Goal: Information Seeking & Learning: Compare options

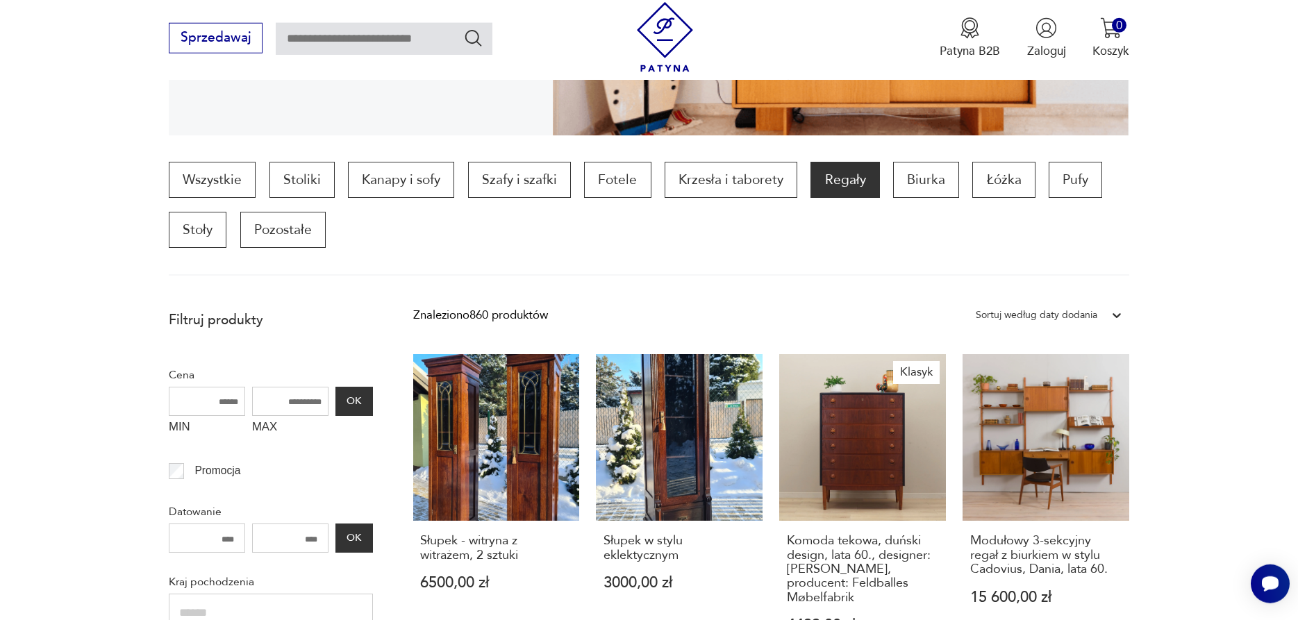
scroll to position [496, 0]
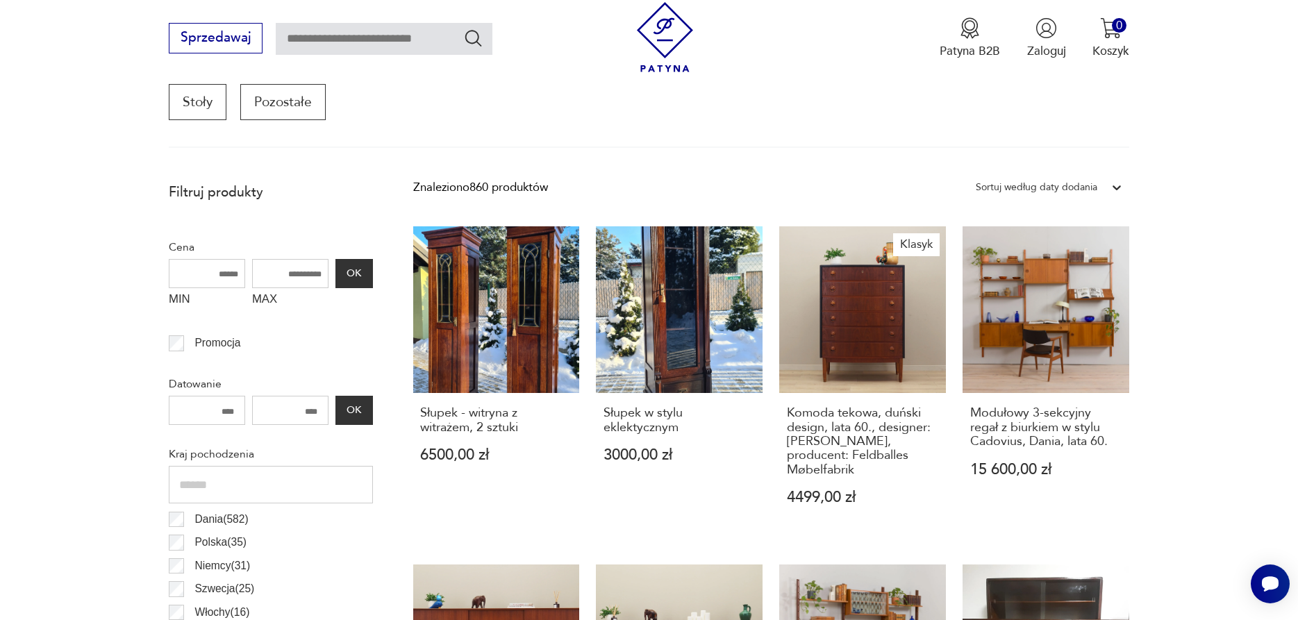
click at [1107, 188] on div at bounding box center [1116, 187] width 25 height 25
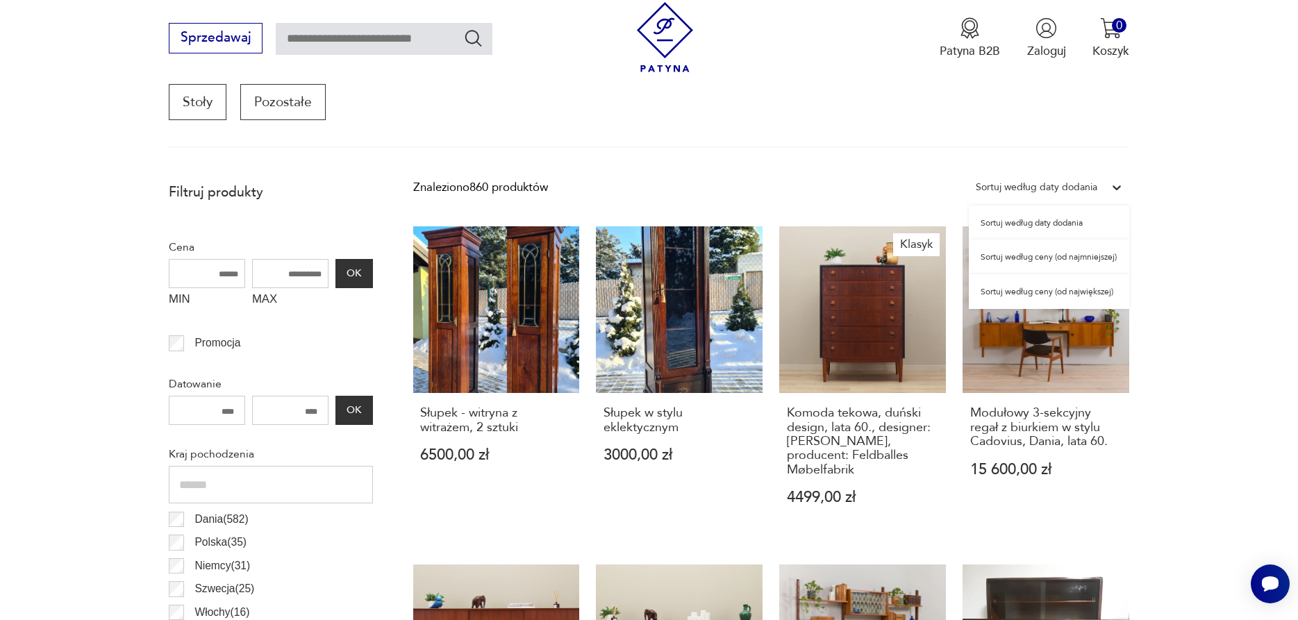
click at [1103, 260] on div "Sortuj według ceny (od najmniejszej)" at bounding box center [1048, 257] width 160 height 35
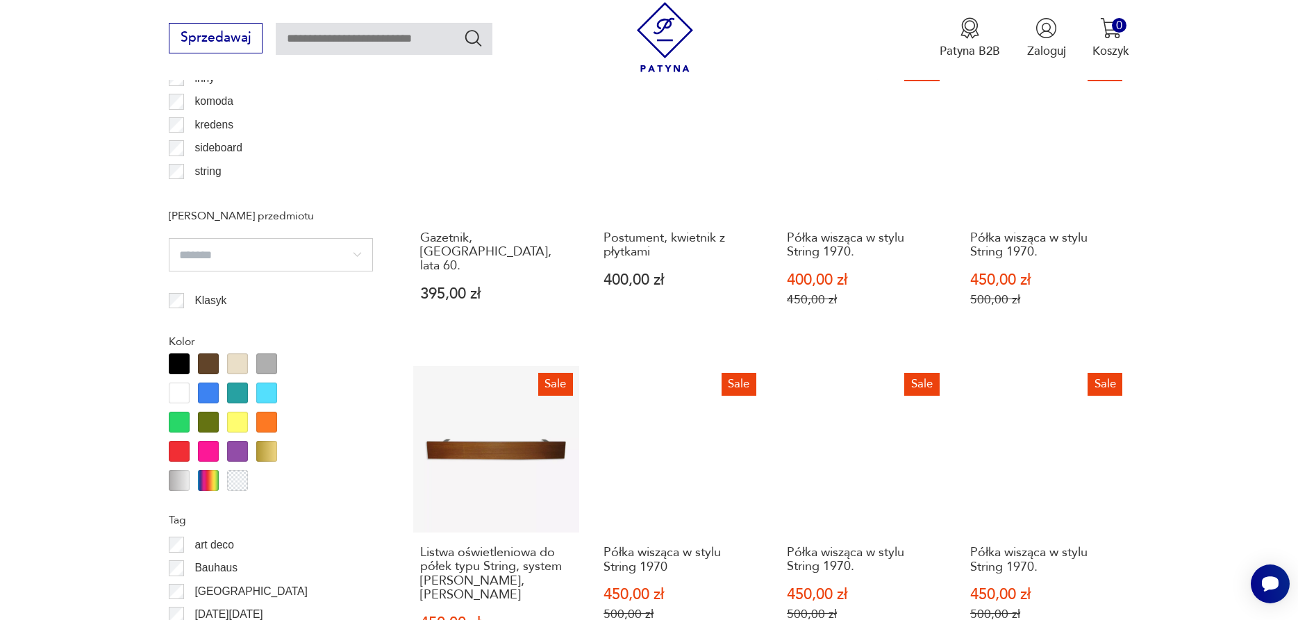
scroll to position [1525, 0]
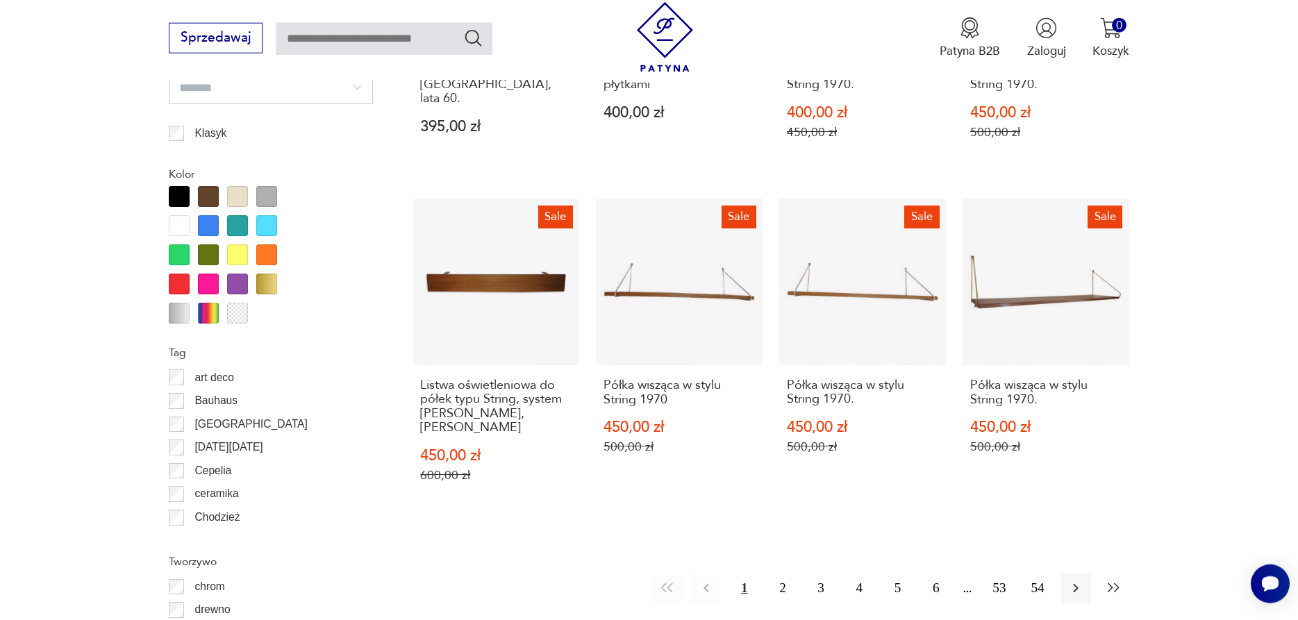
click at [1120, 580] on icon "button" at bounding box center [1113, 588] width 17 height 17
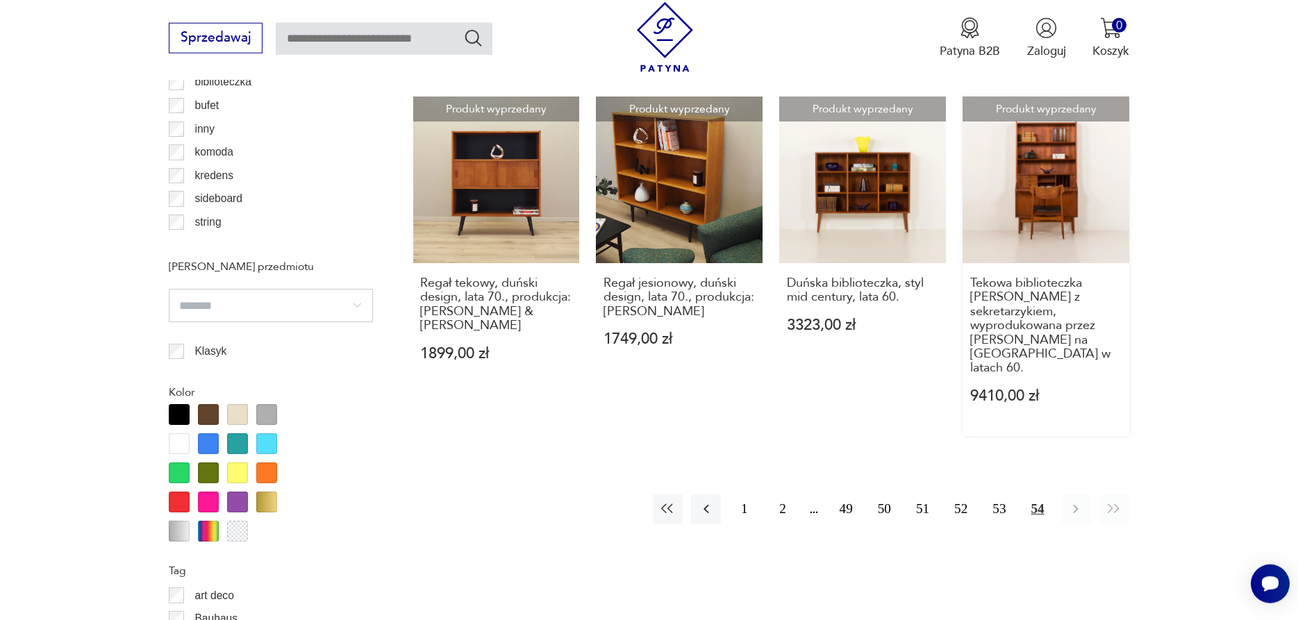
scroll to position [1312, 0]
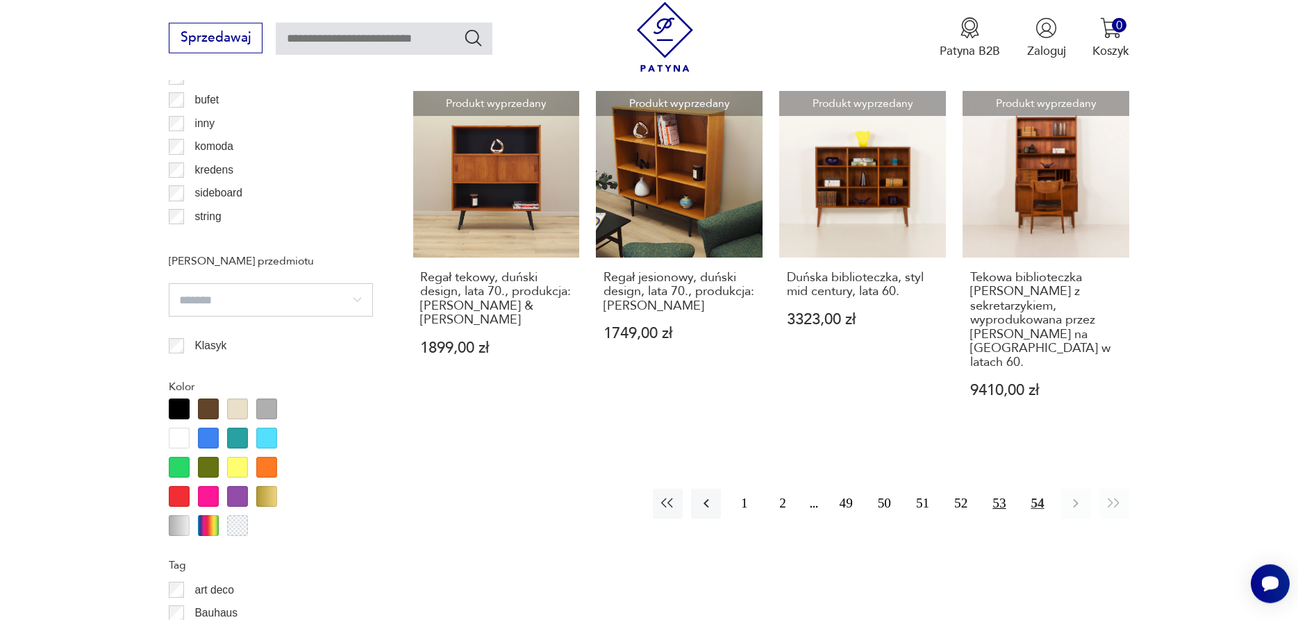
click at [1001, 490] on button "53" at bounding box center [999, 504] width 30 height 30
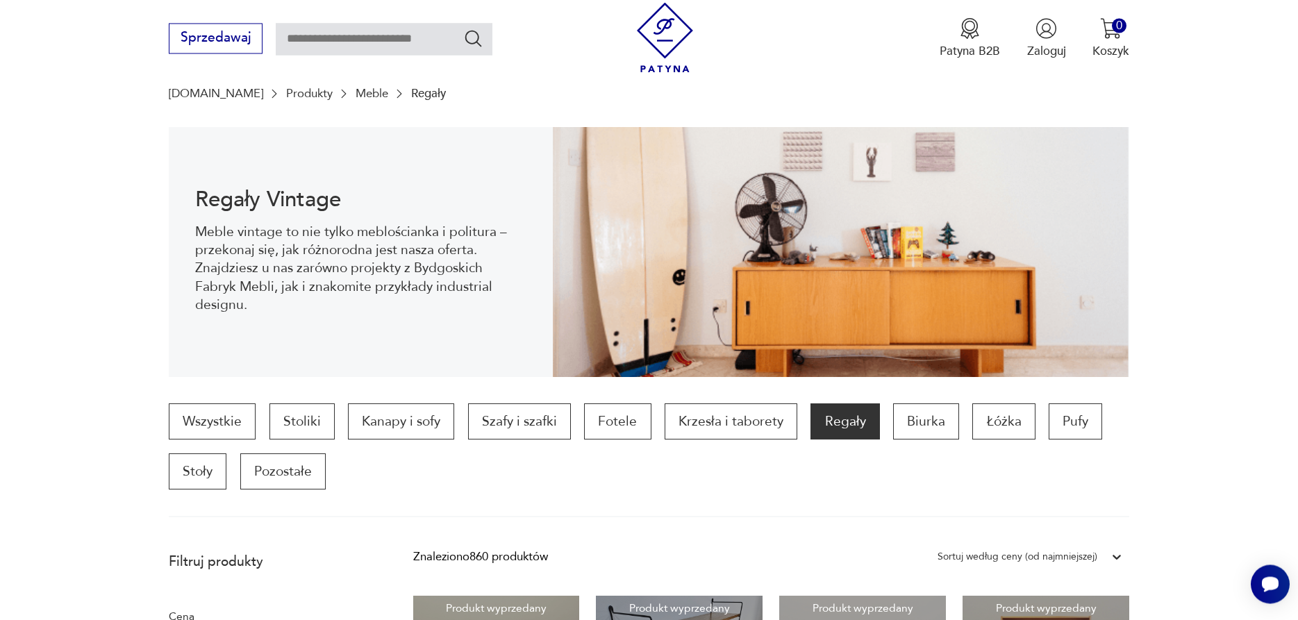
scroll to position [212, 0]
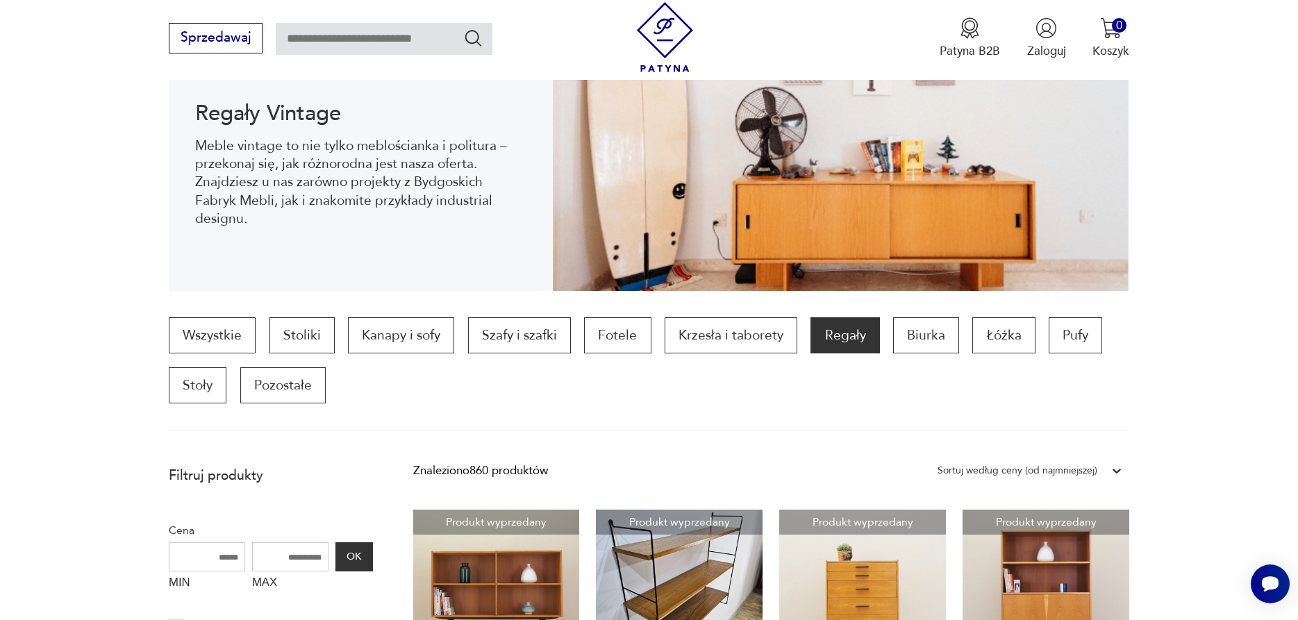
click at [832, 338] on p "Regały" at bounding box center [844, 335] width 69 height 36
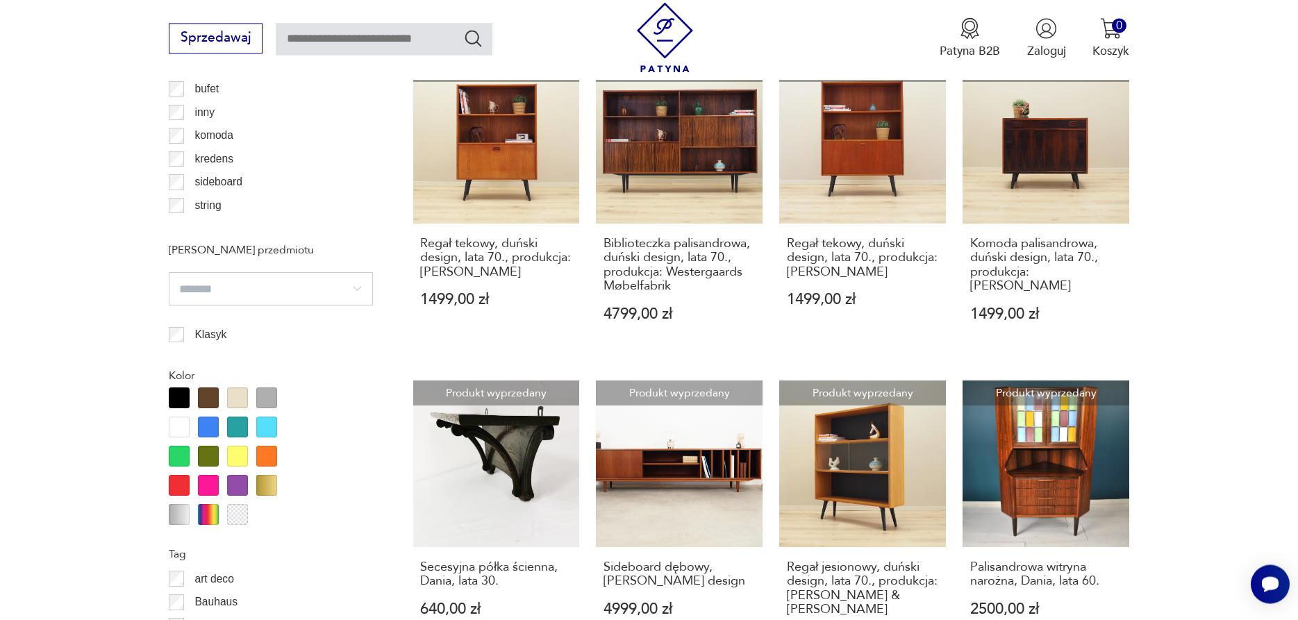
scroll to position [1275, 0]
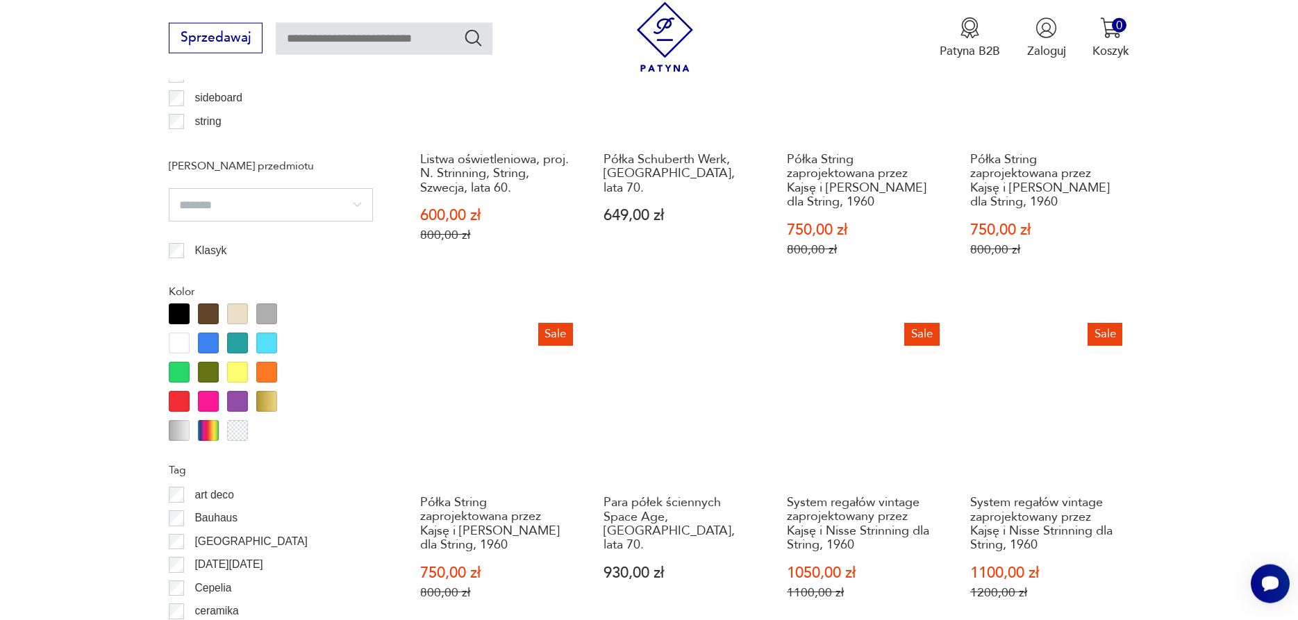
scroll to position [1595, 0]
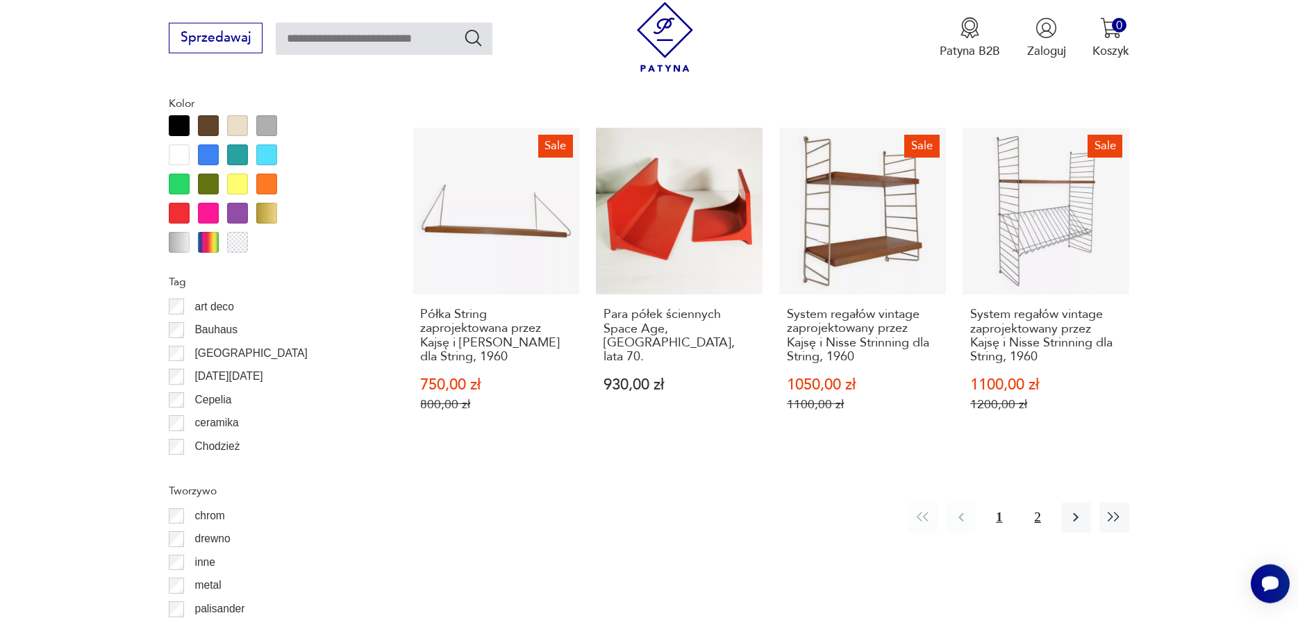
click at [1036, 521] on button "2" at bounding box center [1037, 518] width 30 height 30
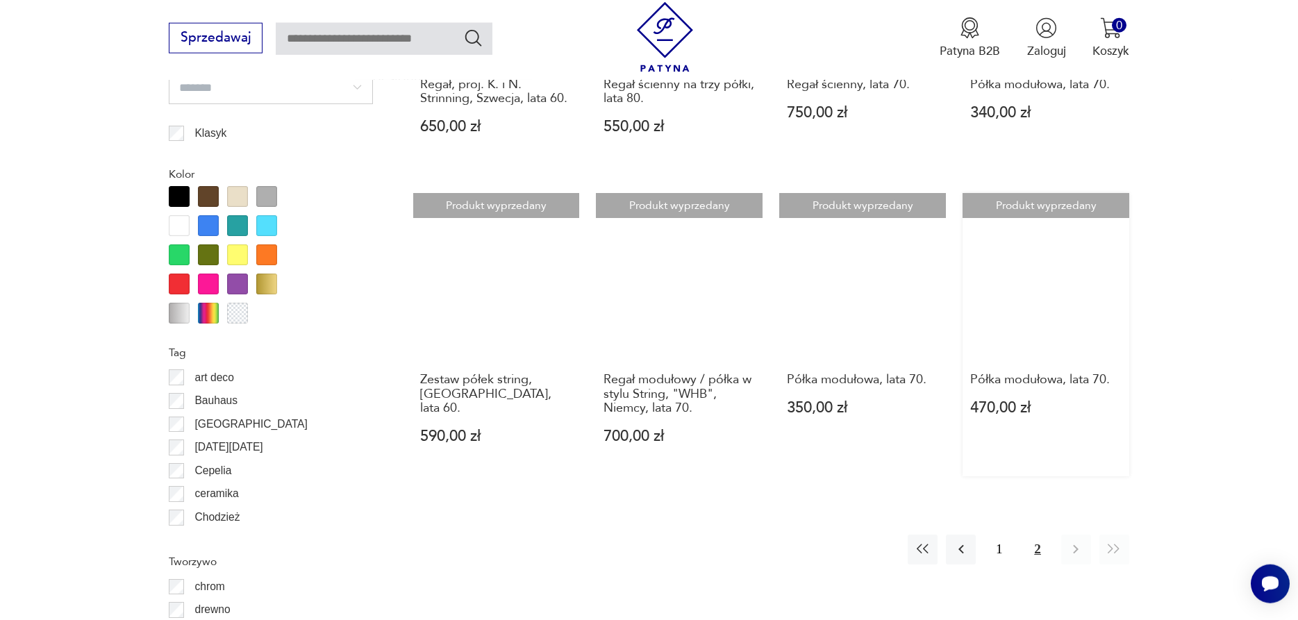
scroll to position [1808, 0]
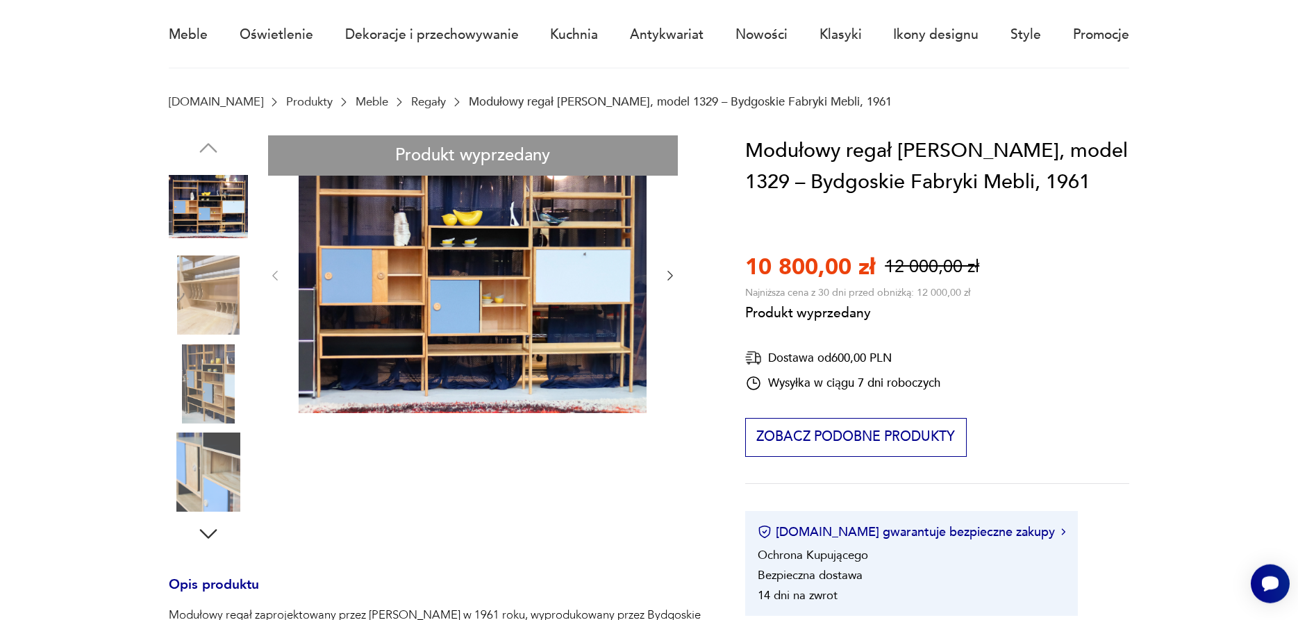
scroll to position [283, 0]
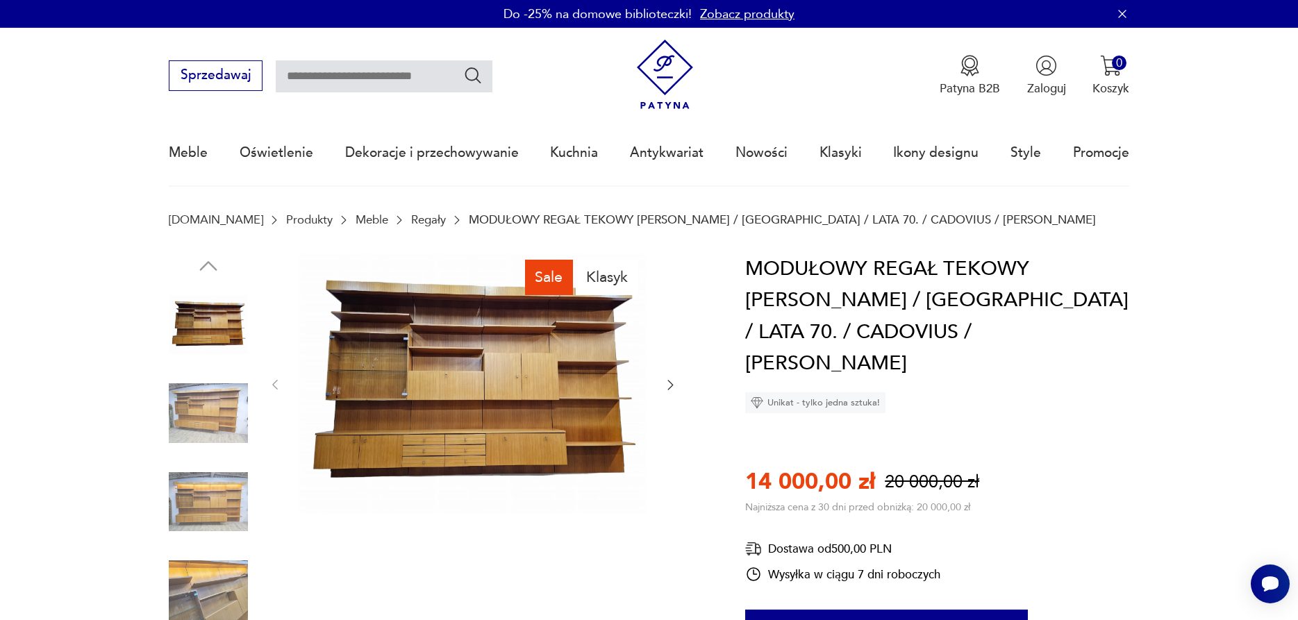
click at [496, 390] on img at bounding box center [473, 383] width 348 height 261
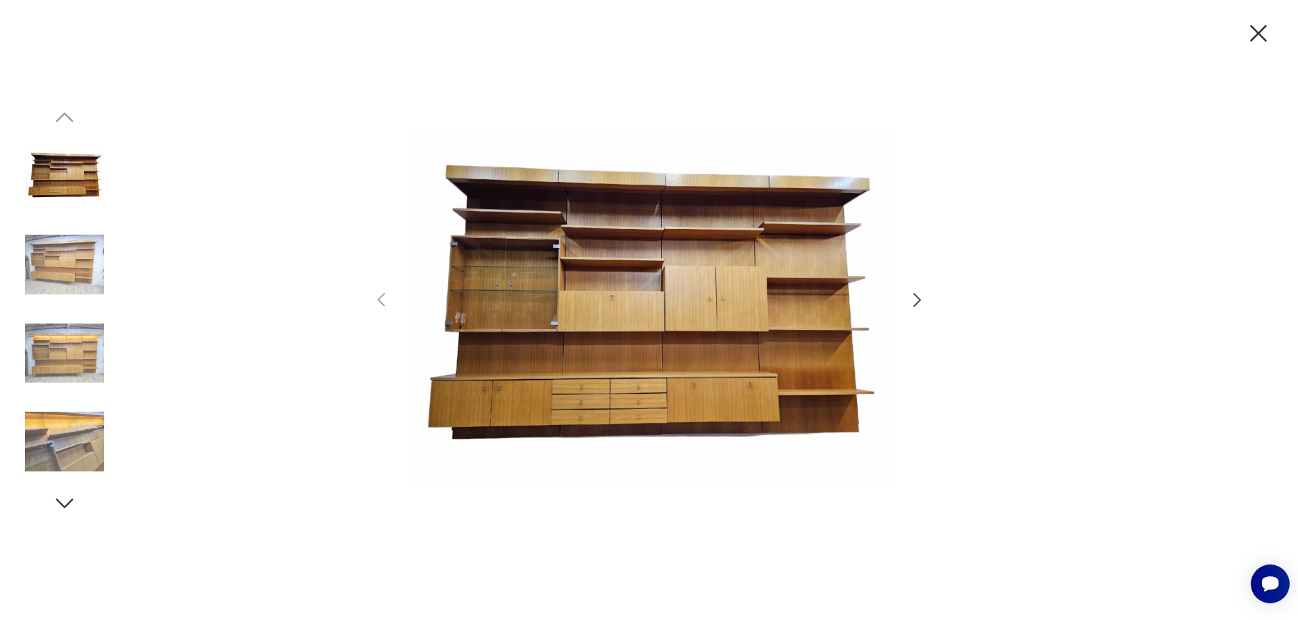
click at [914, 298] on icon "button" at bounding box center [917, 300] width 20 height 20
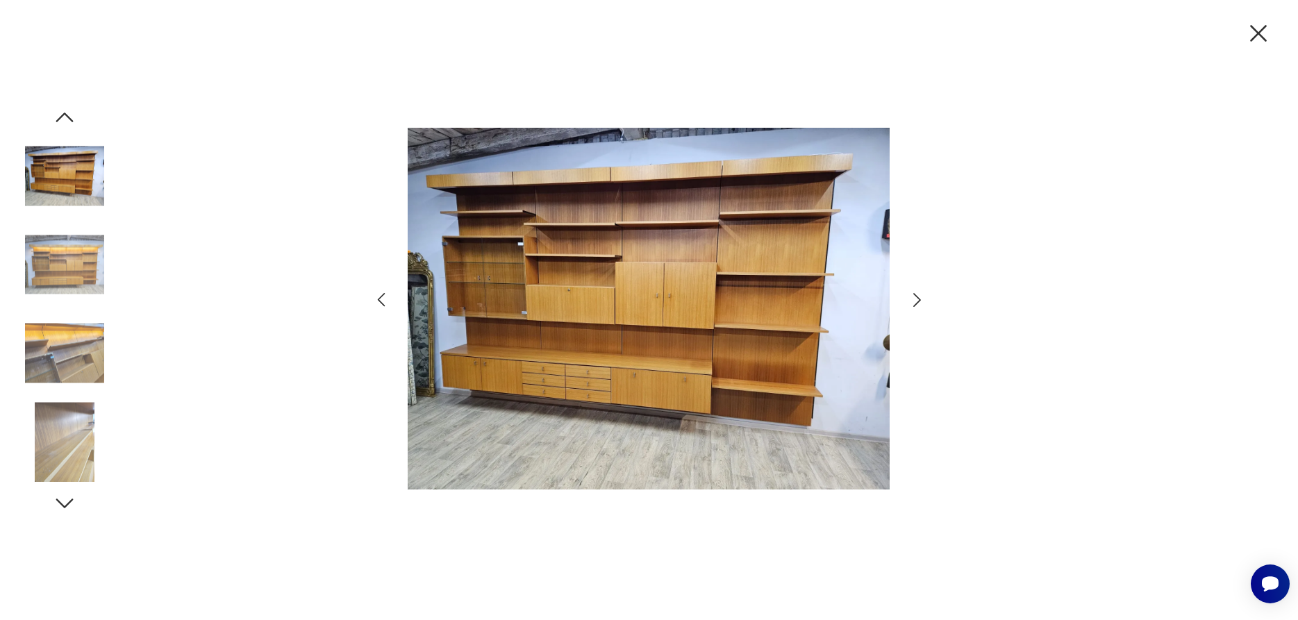
click at [920, 295] on icon "button" at bounding box center [917, 300] width 20 height 20
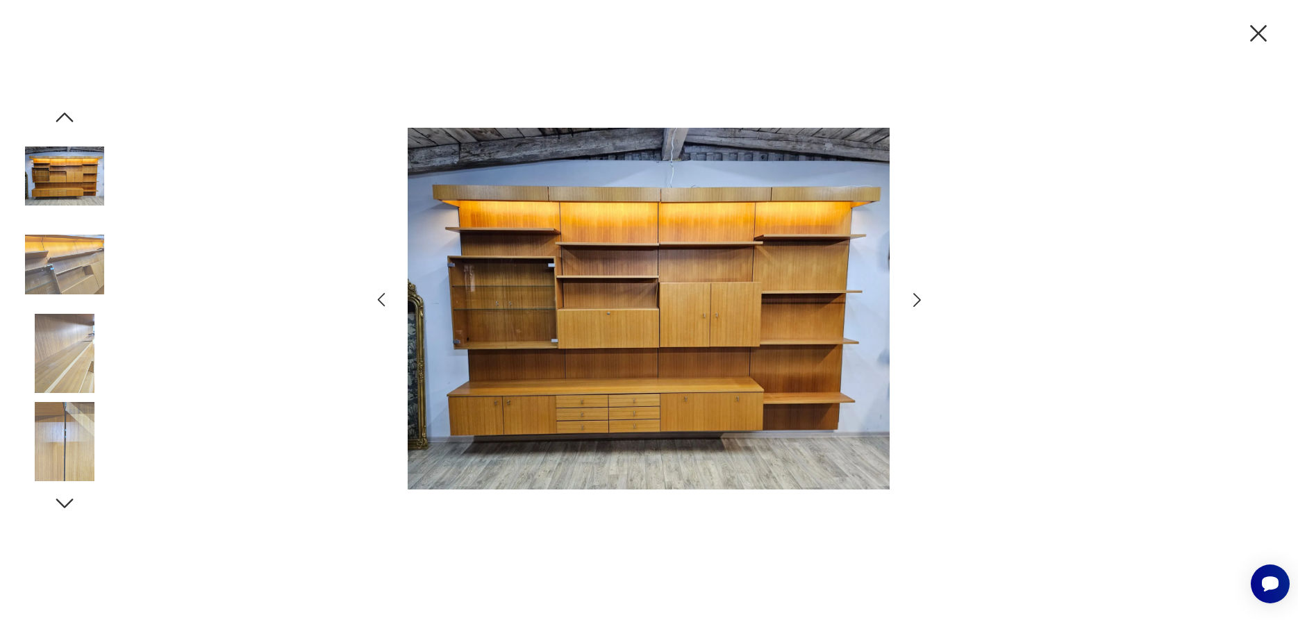
click at [920, 295] on icon "button" at bounding box center [917, 300] width 20 height 20
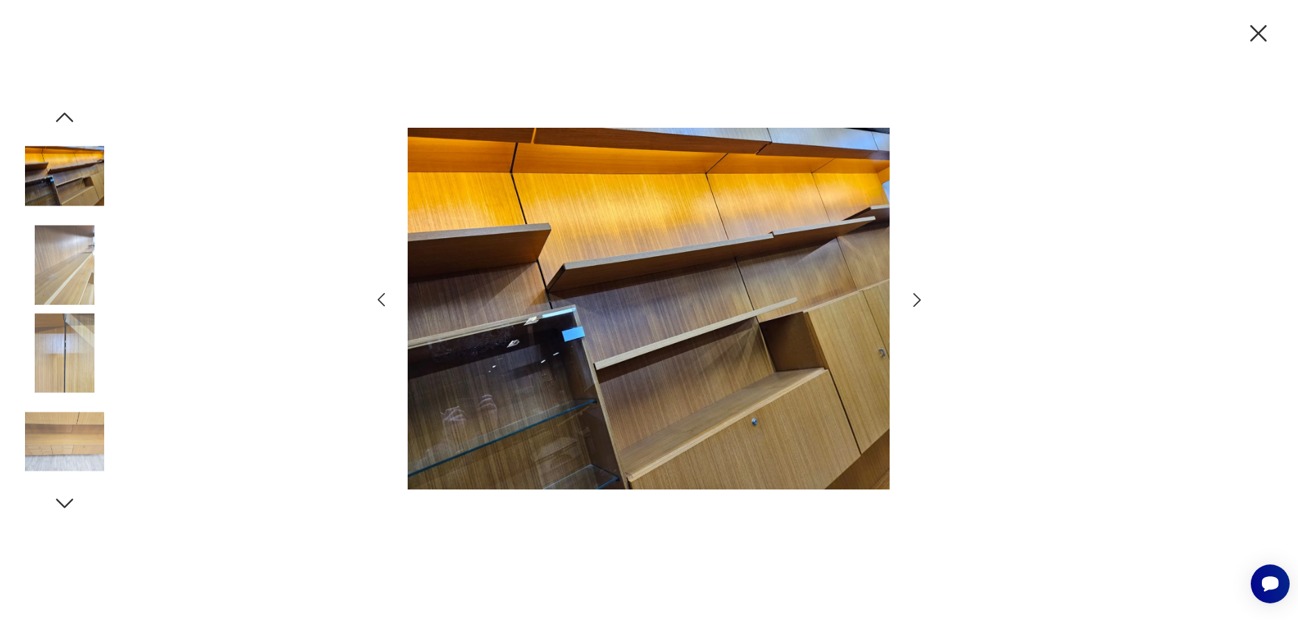
click at [916, 296] on icon "button" at bounding box center [917, 300] width 8 height 14
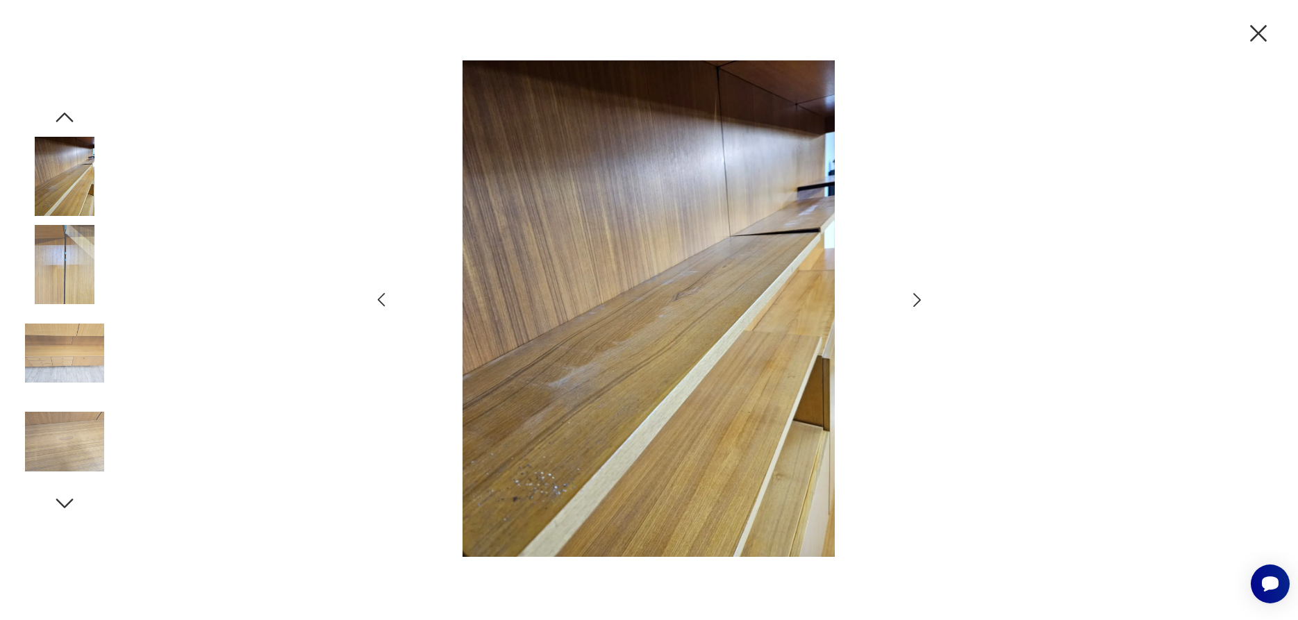
click at [921, 294] on icon "button" at bounding box center [917, 300] width 20 height 20
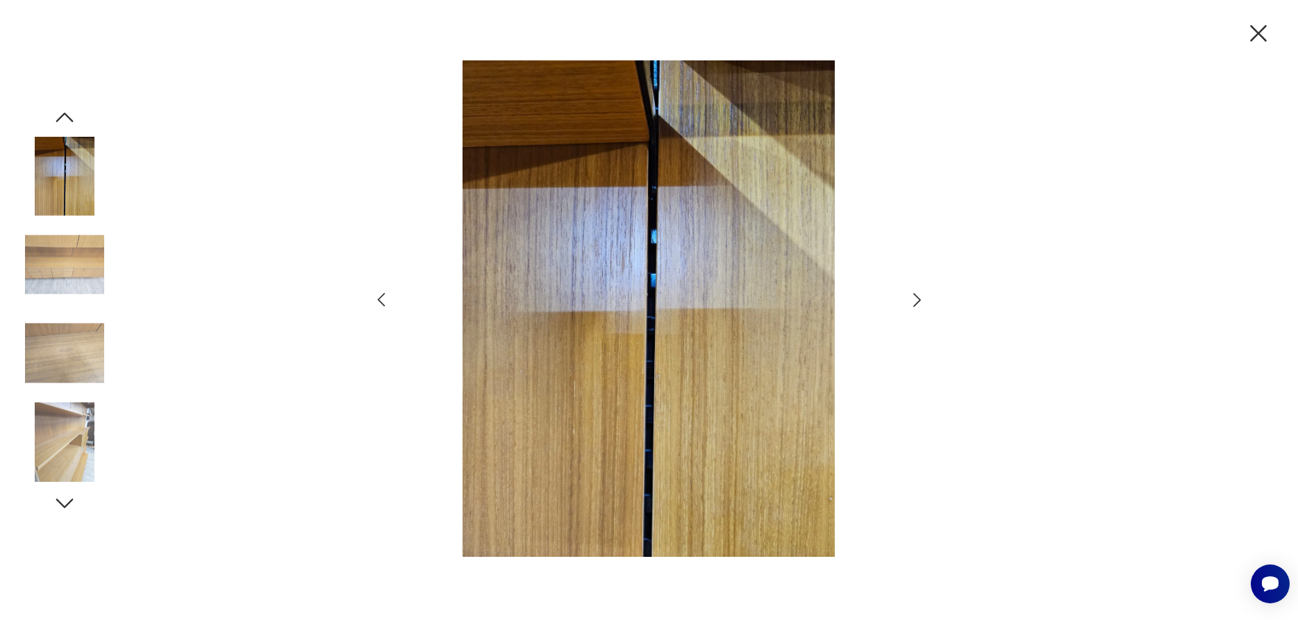
click at [916, 294] on icon "button" at bounding box center [917, 300] width 20 height 20
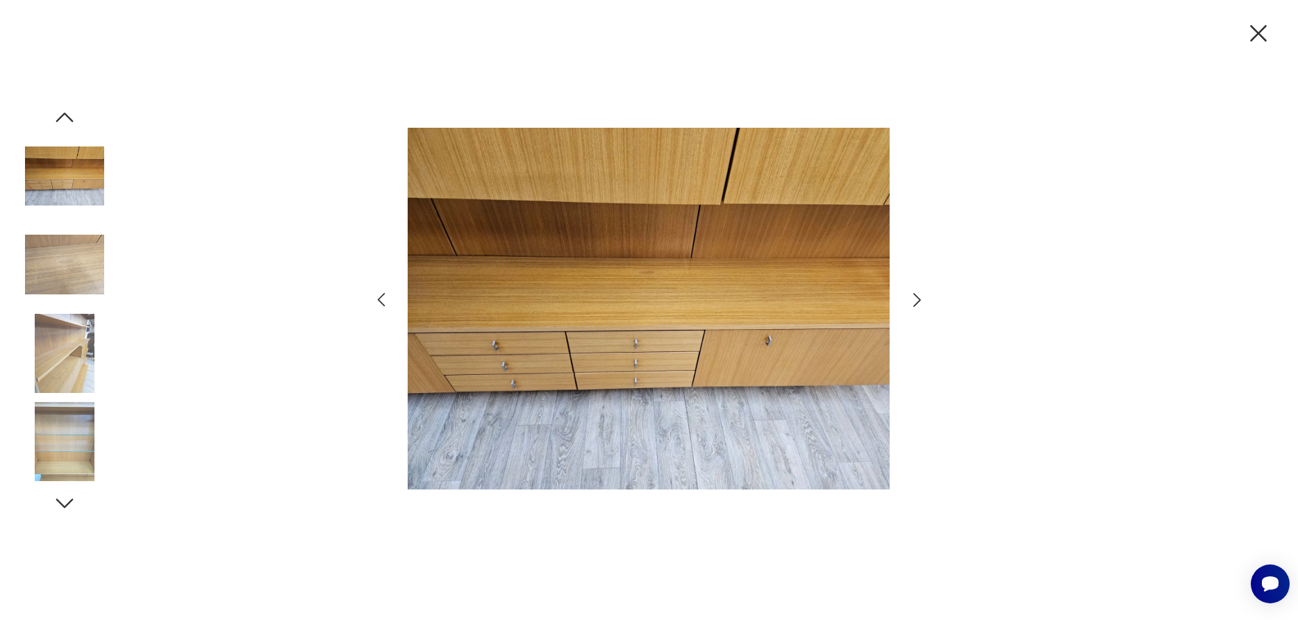
click at [916, 294] on icon "button" at bounding box center [917, 300] width 20 height 20
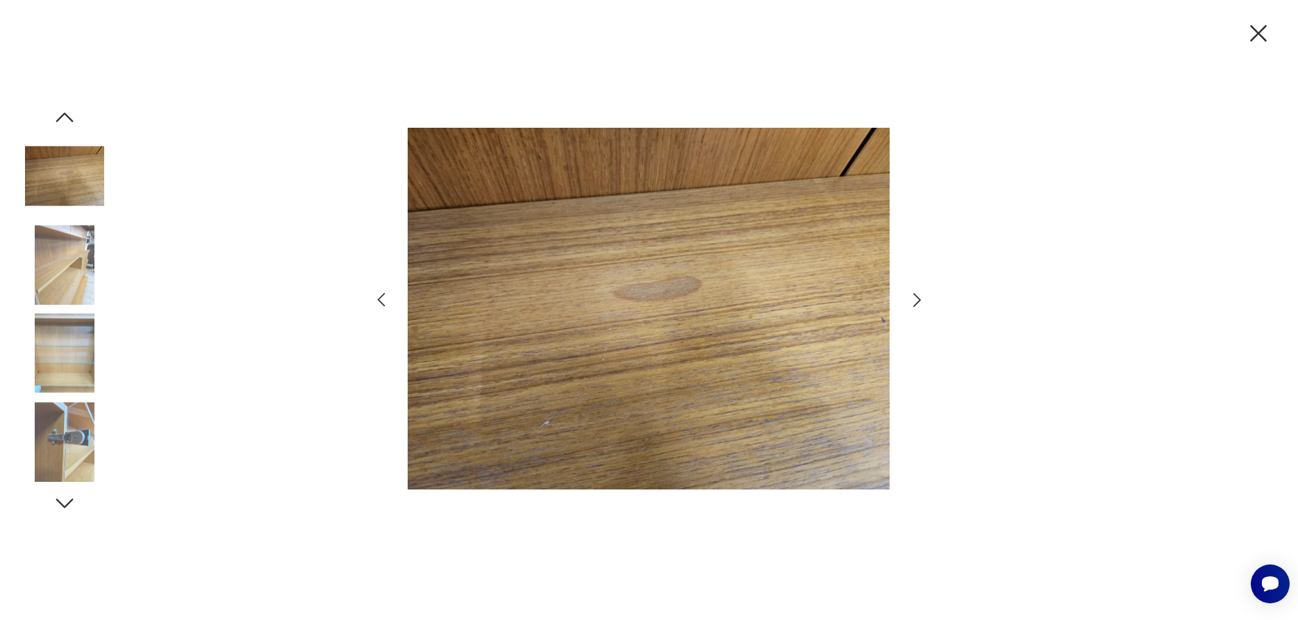
click at [916, 294] on icon "button" at bounding box center [917, 300] width 20 height 20
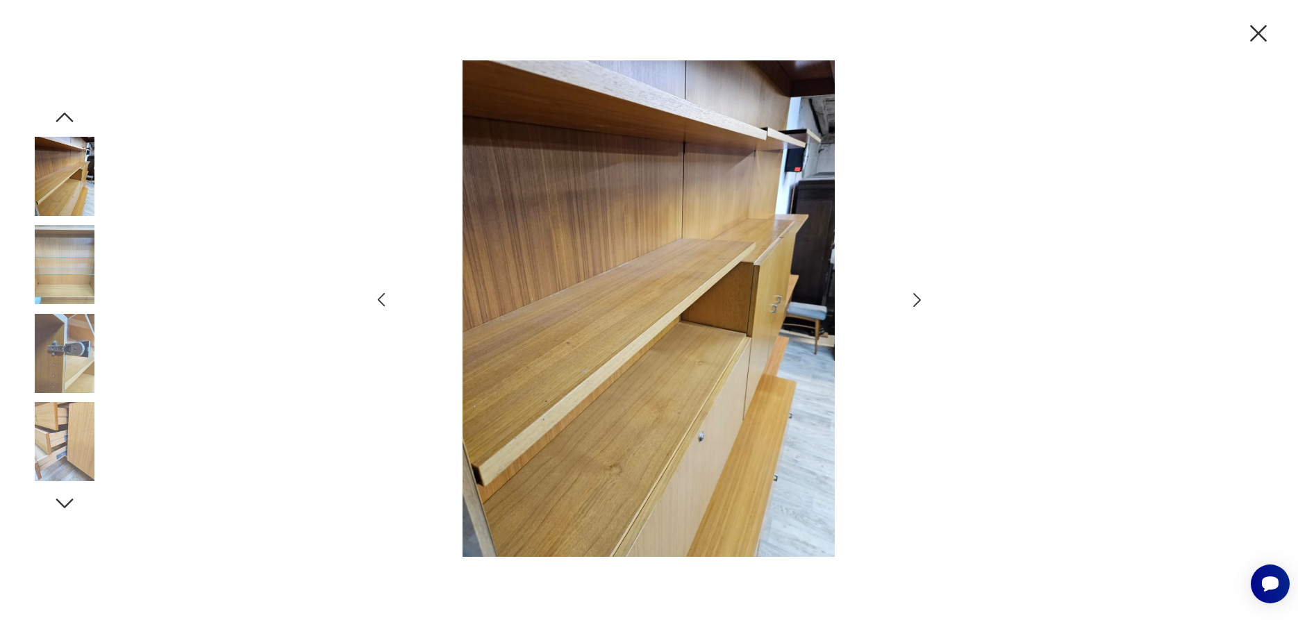
click at [916, 294] on icon "button" at bounding box center [917, 300] width 20 height 20
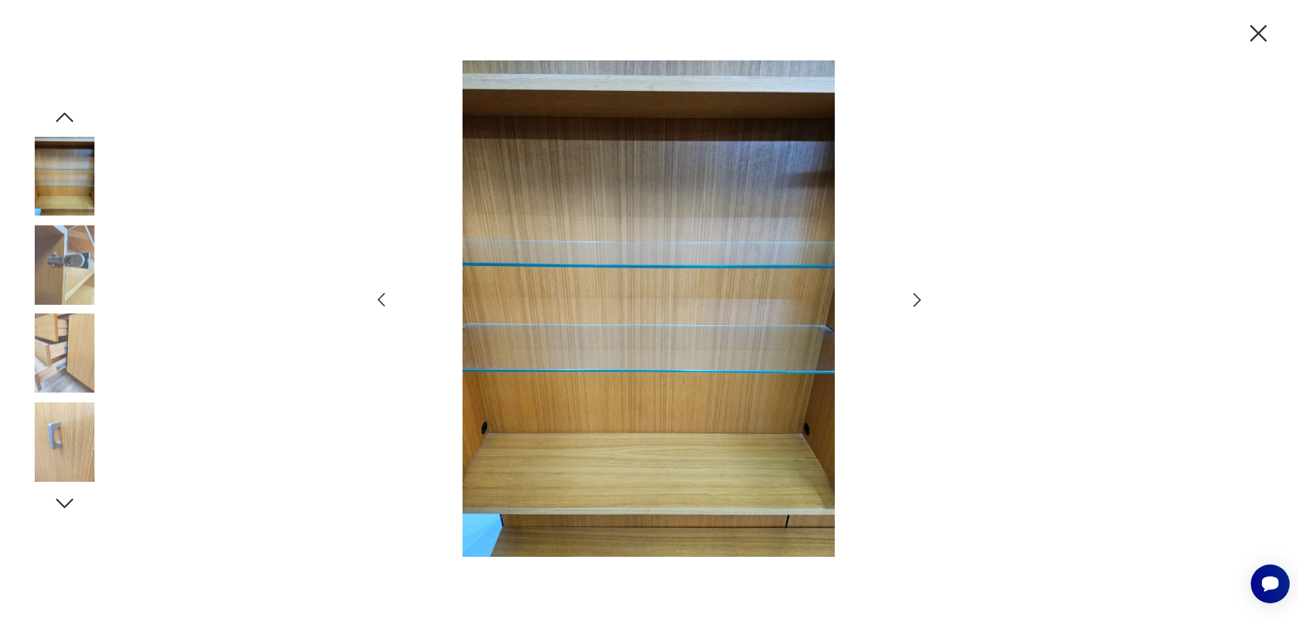
click at [916, 294] on icon "button" at bounding box center [917, 300] width 20 height 20
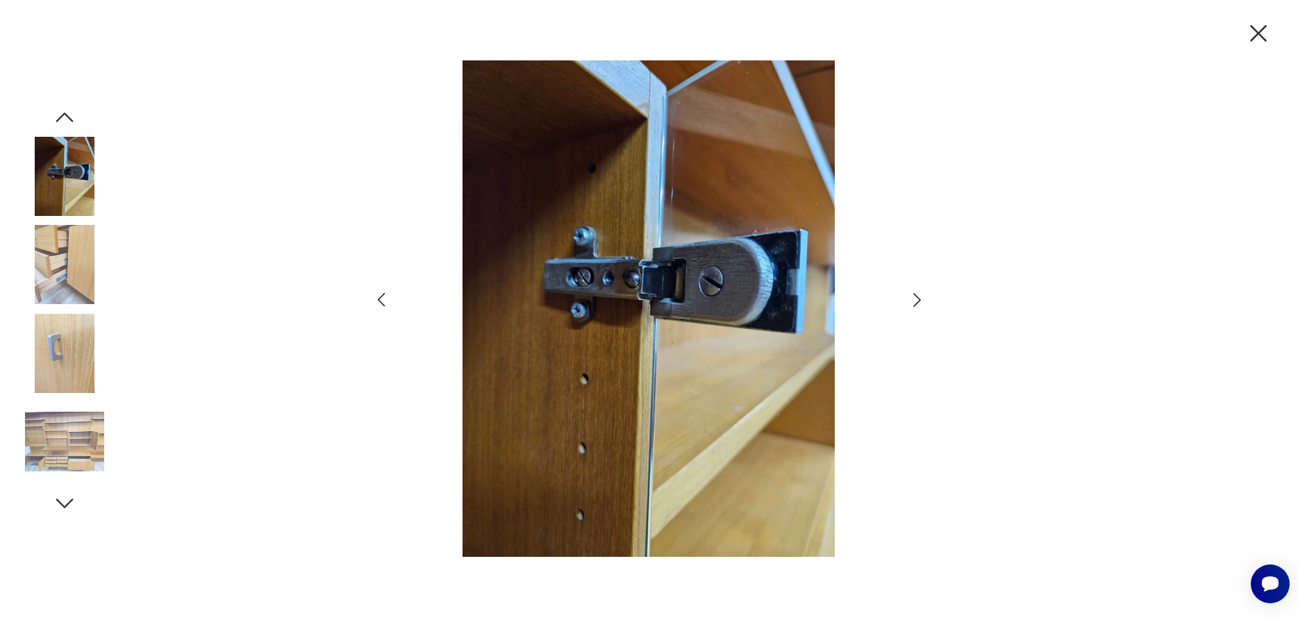
click at [916, 294] on icon "button" at bounding box center [917, 300] width 20 height 20
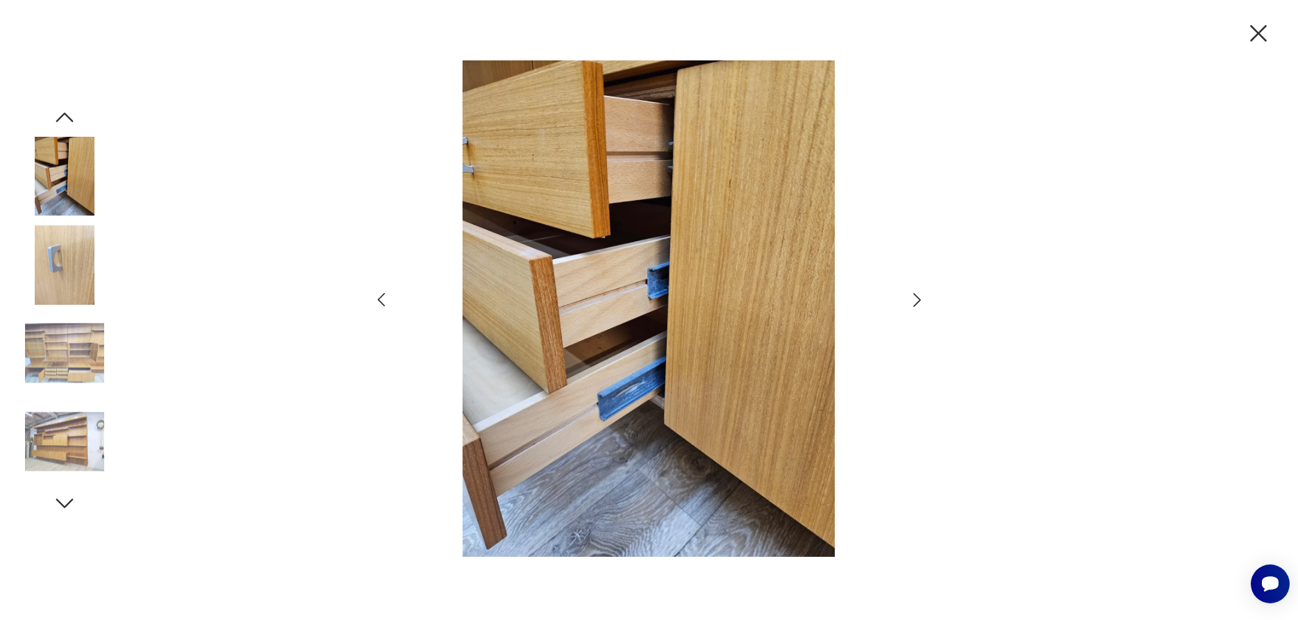
click at [916, 294] on icon "button" at bounding box center [917, 300] width 20 height 20
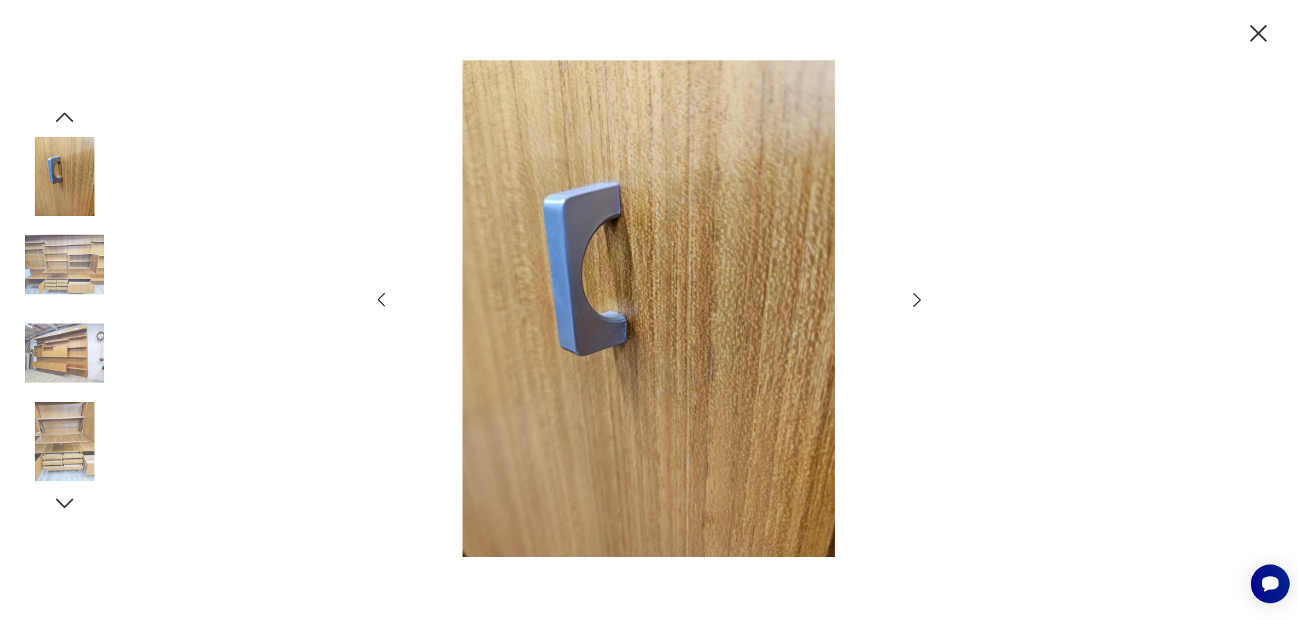
click at [916, 294] on icon "button" at bounding box center [917, 300] width 20 height 20
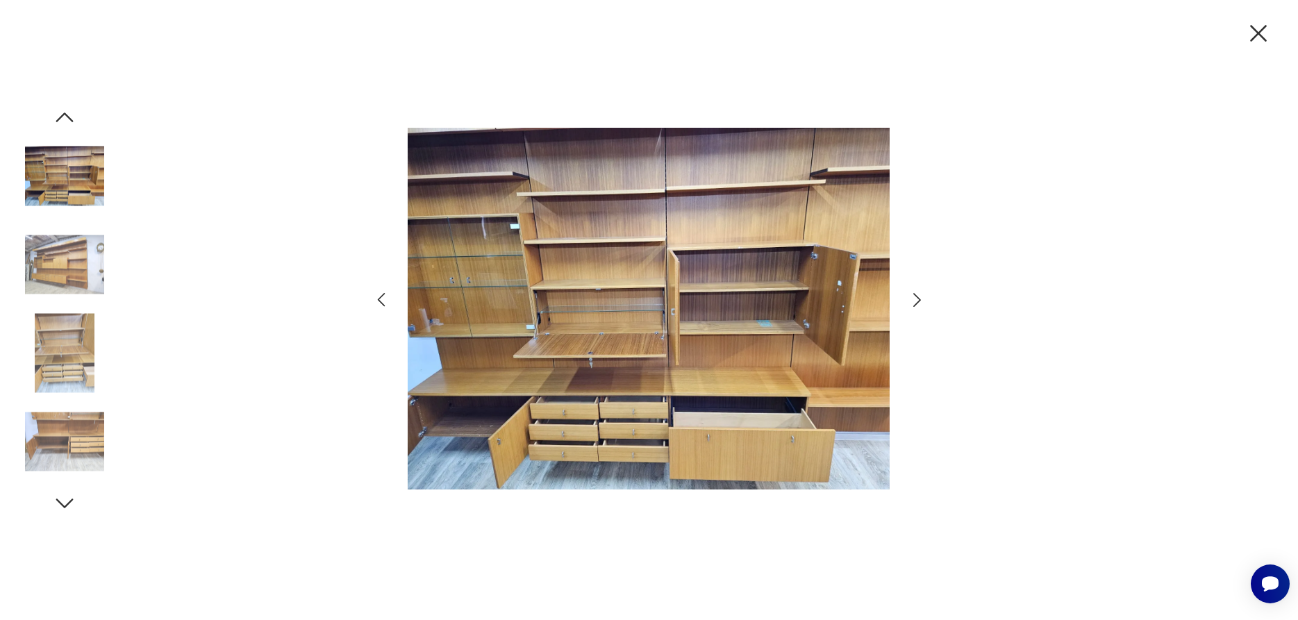
click at [916, 294] on icon "button" at bounding box center [917, 300] width 20 height 20
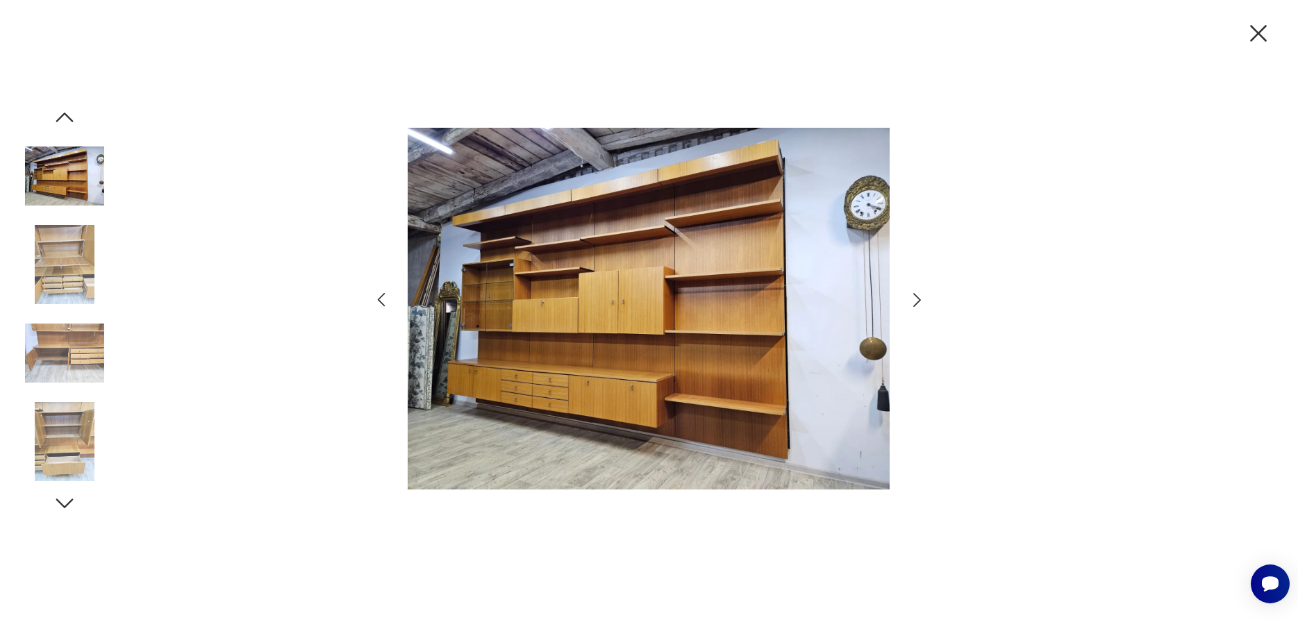
click at [916, 294] on icon "button" at bounding box center [917, 300] width 20 height 20
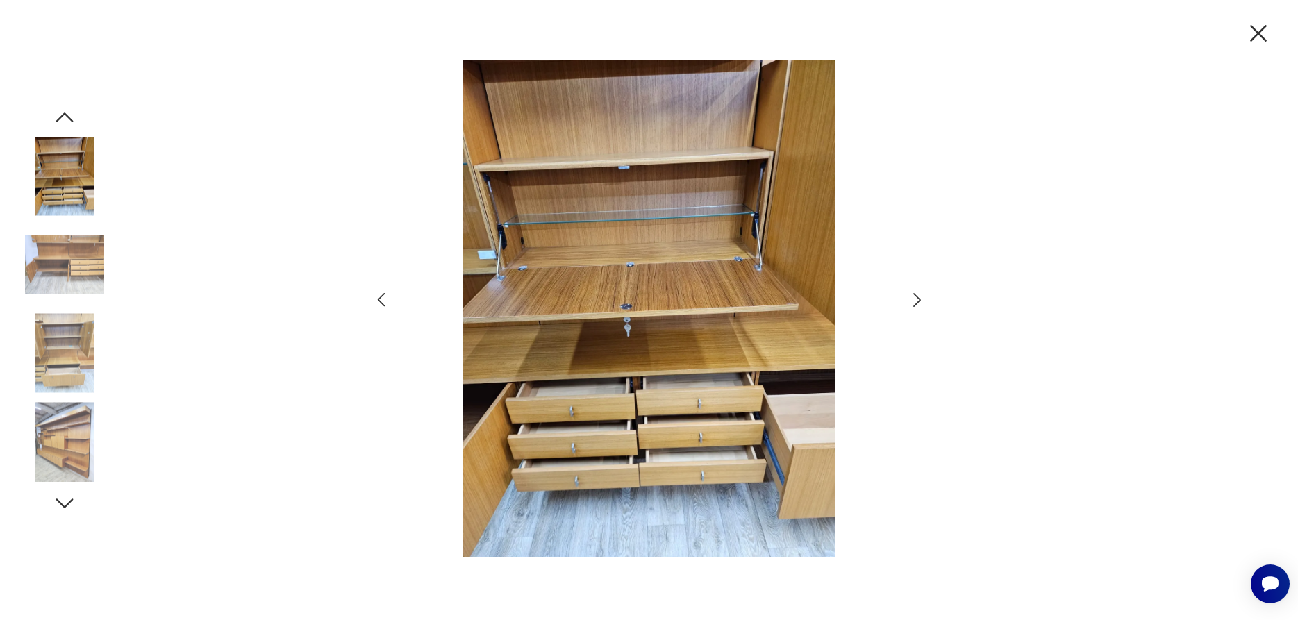
click at [1250, 32] on icon "button" at bounding box center [1257, 33] width 29 height 29
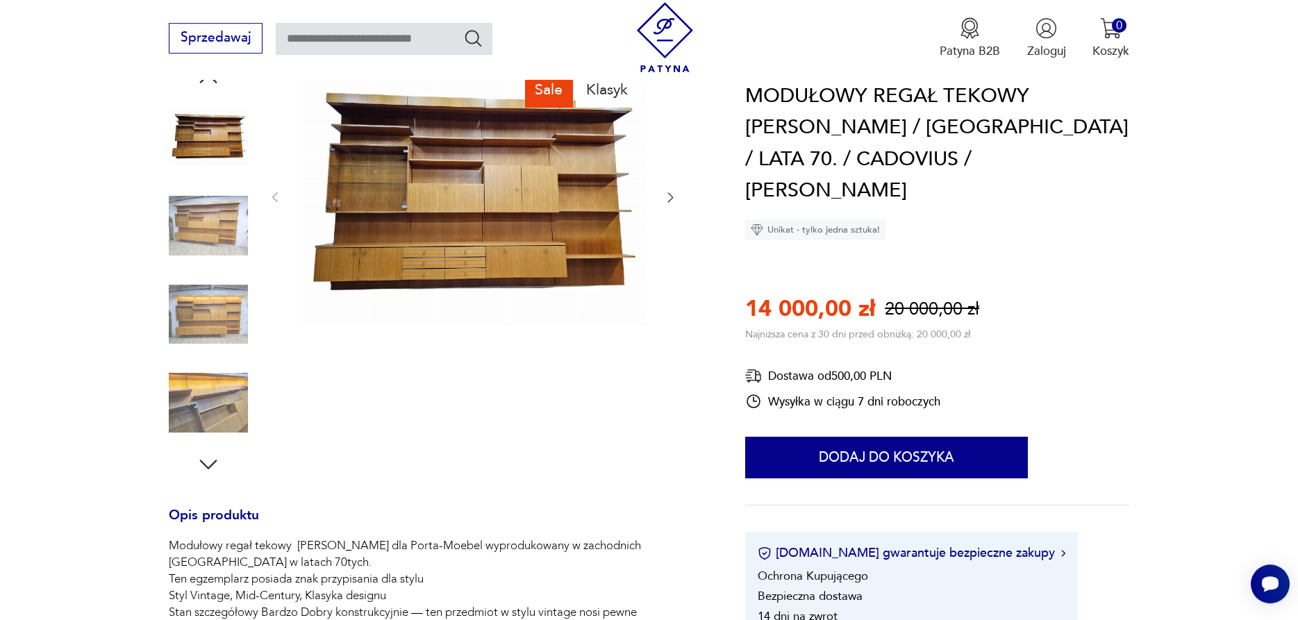
scroll to position [142, 0]
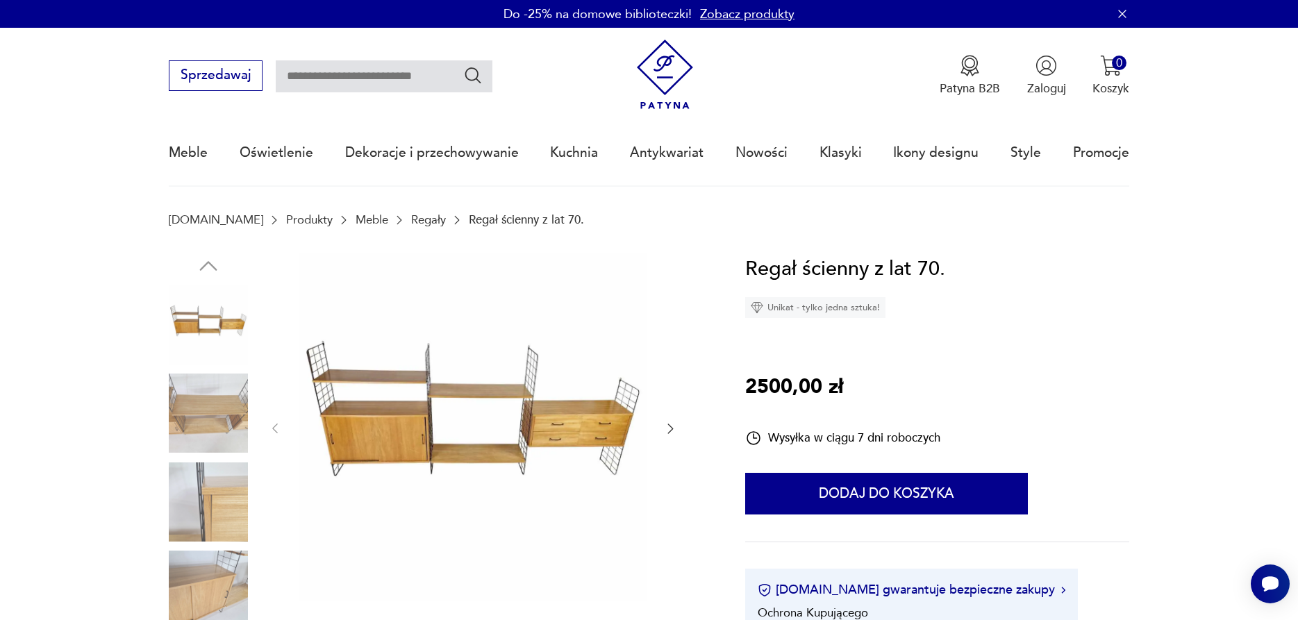
click at [206, 322] on img at bounding box center [208, 324] width 79 height 79
click at [442, 403] on img at bounding box center [473, 427] width 348 height 348
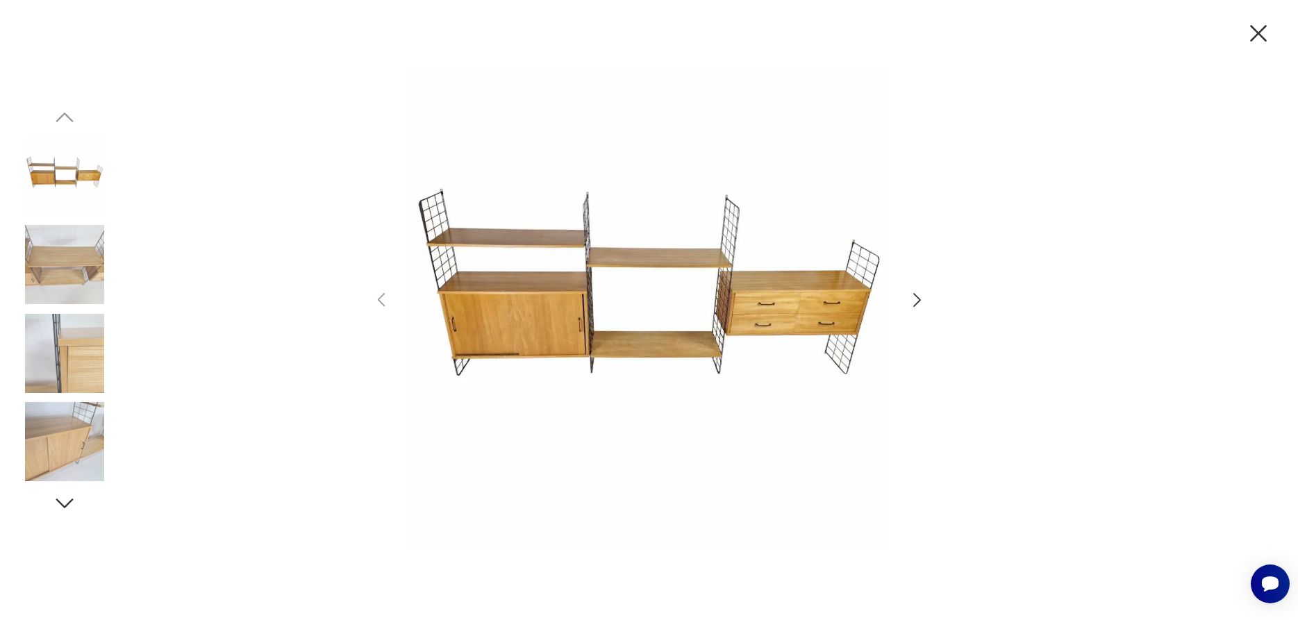
click at [920, 300] on icon "button" at bounding box center [917, 300] width 8 height 14
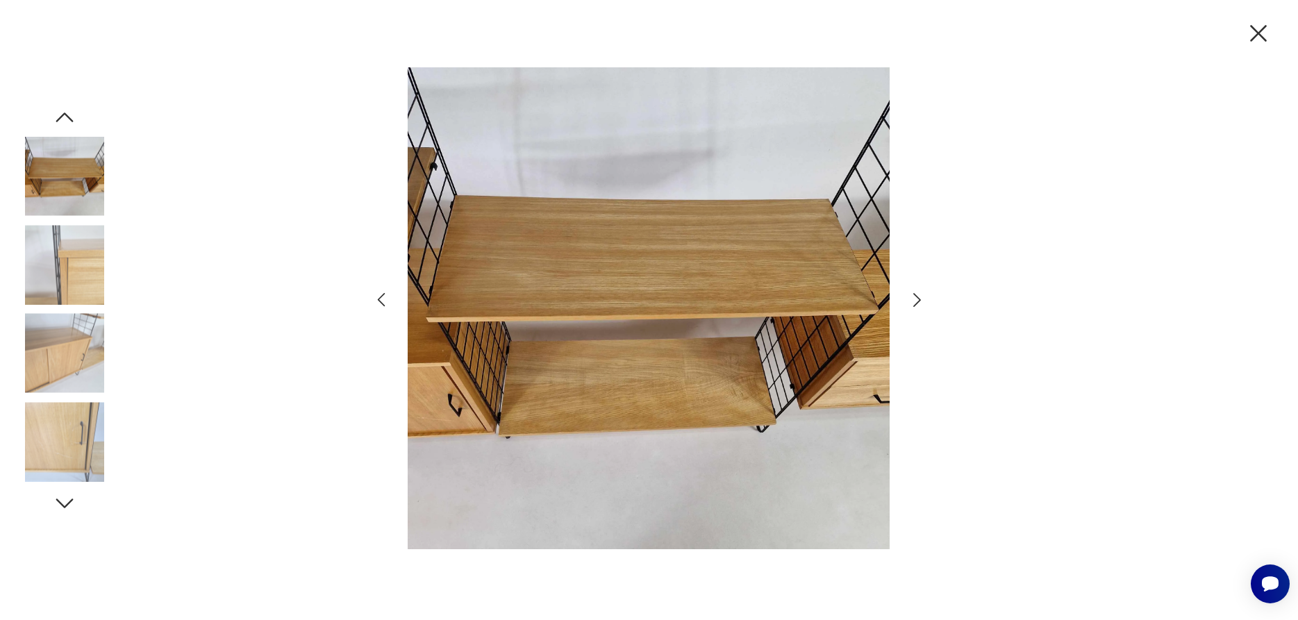
click at [920, 300] on icon "button" at bounding box center [917, 300] width 8 height 14
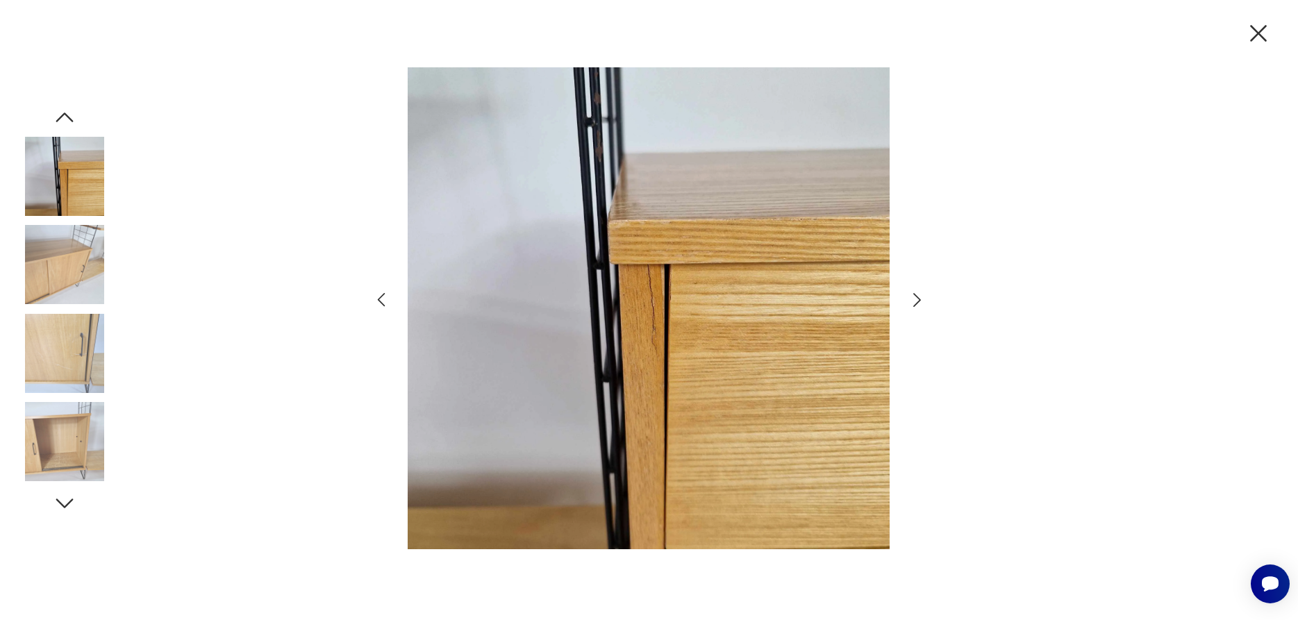
click at [920, 300] on icon "button" at bounding box center [917, 300] width 8 height 14
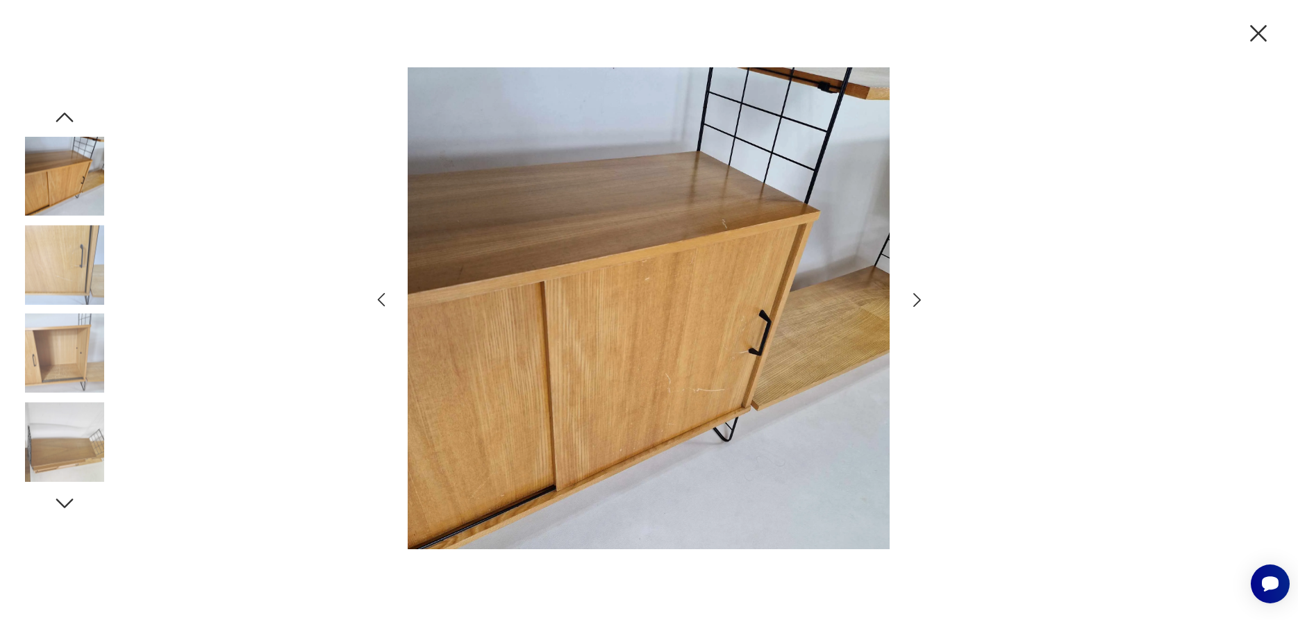
click at [920, 300] on icon "button" at bounding box center [917, 300] width 8 height 14
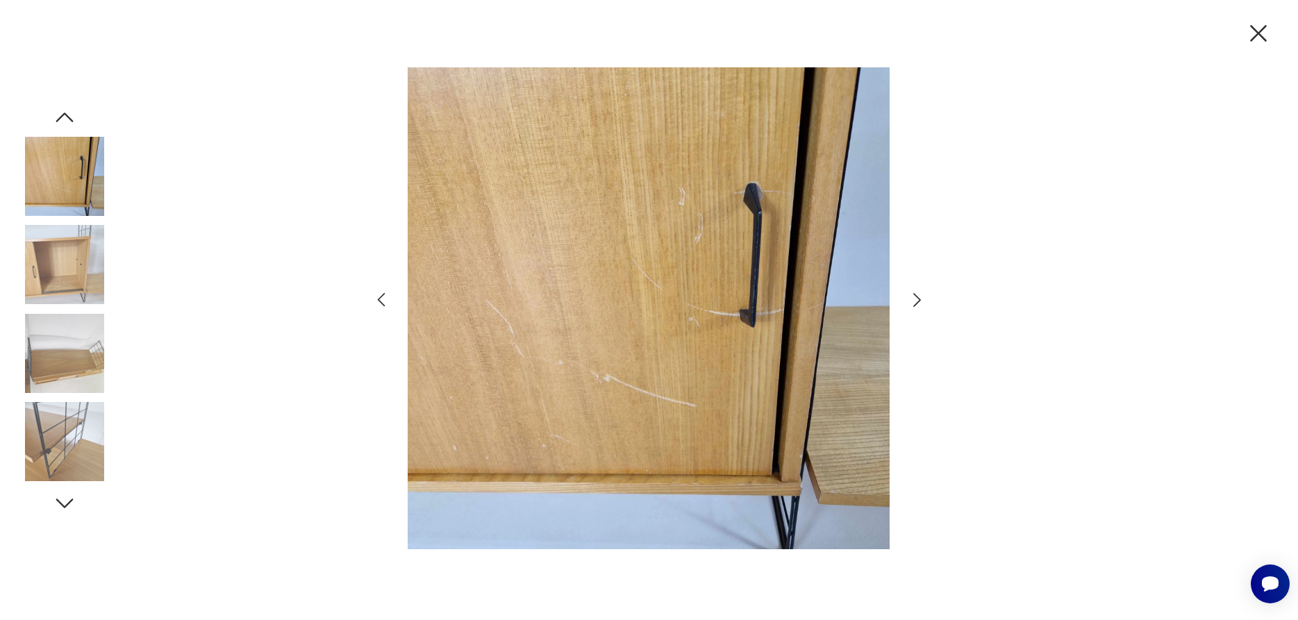
click at [920, 300] on icon "button" at bounding box center [917, 300] width 8 height 14
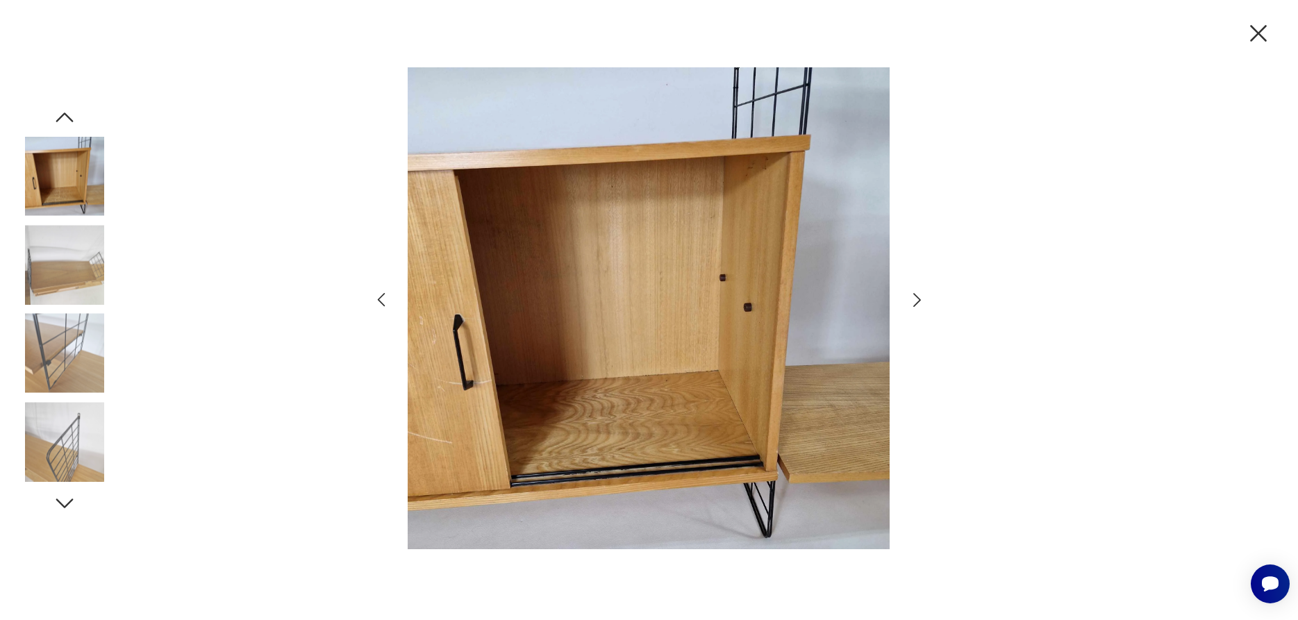
click at [920, 300] on icon "button" at bounding box center [917, 300] width 8 height 14
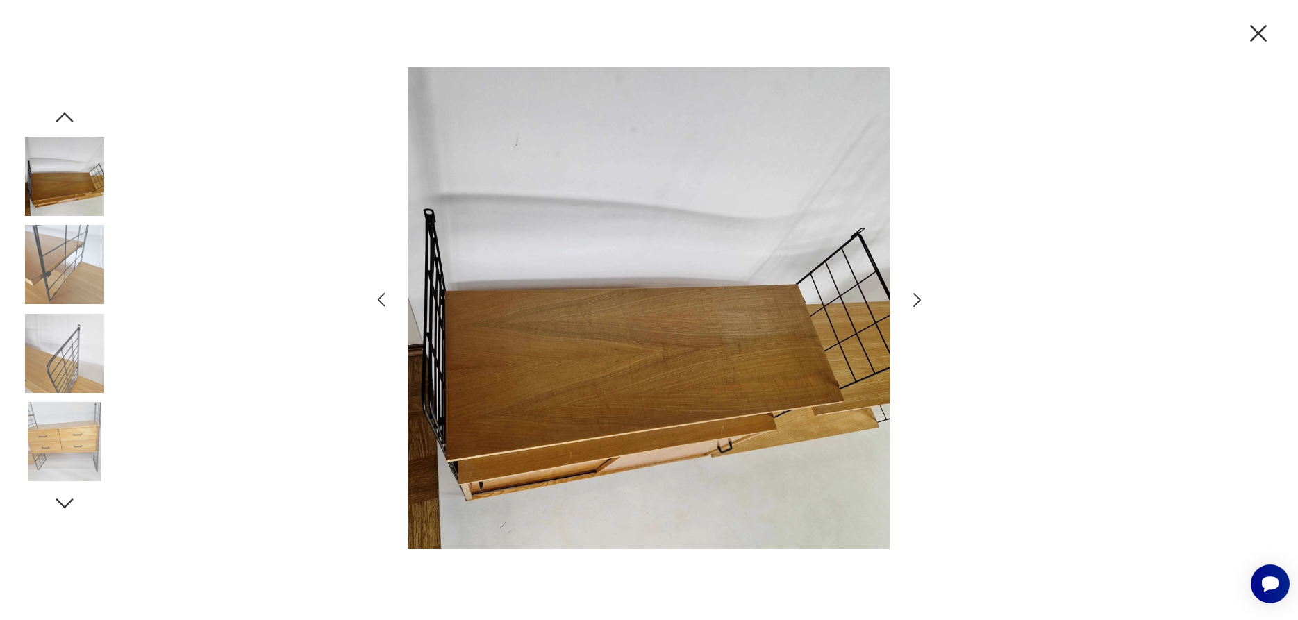
click at [920, 300] on icon "button" at bounding box center [917, 300] width 8 height 14
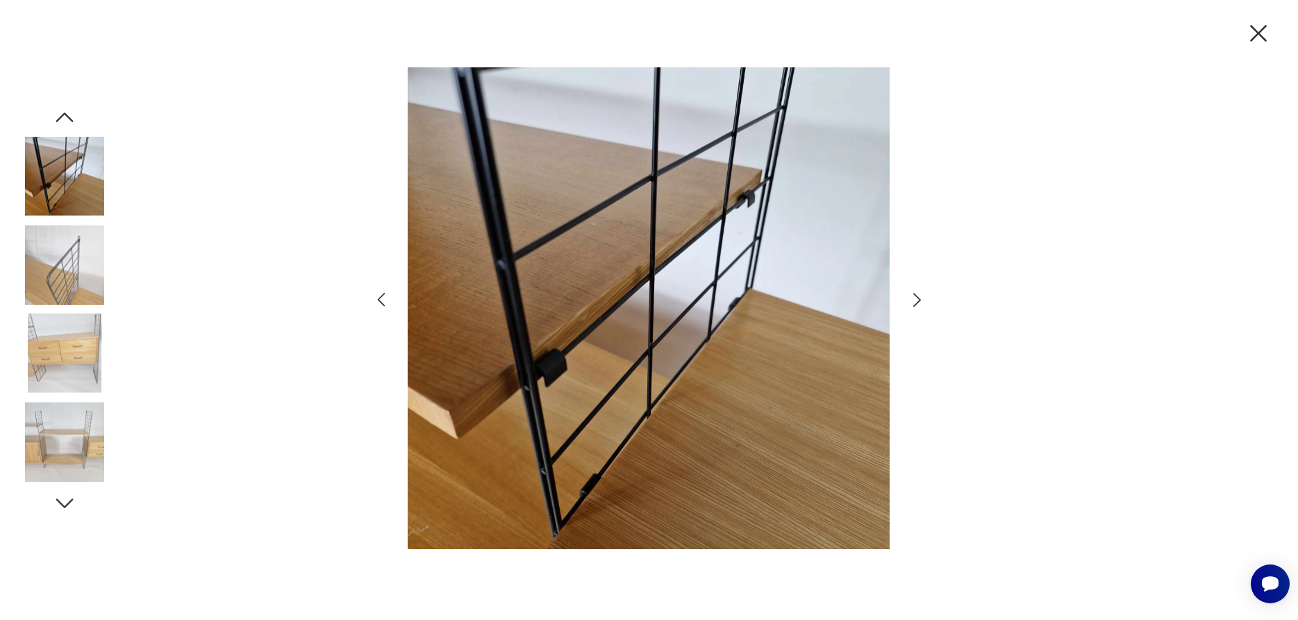
click at [920, 300] on icon "button" at bounding box center [917, 300] width 8 height 14
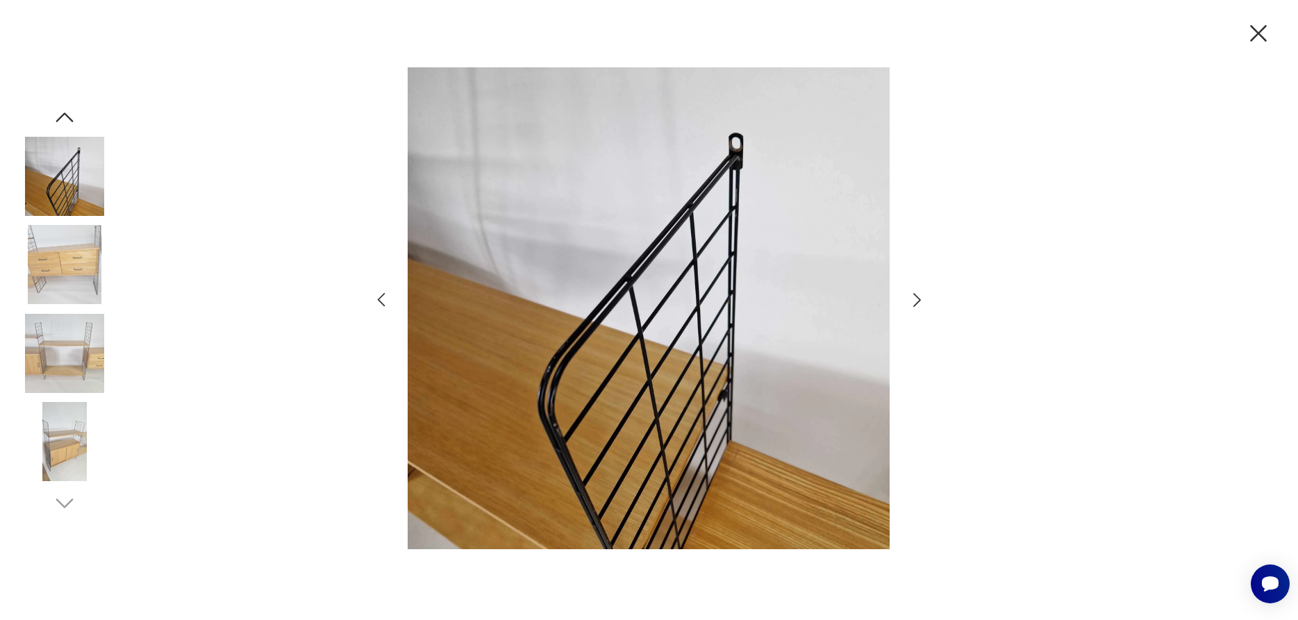
click at [920, 300] on icon "button" at bounding box center [917, 300] width 8 height 14
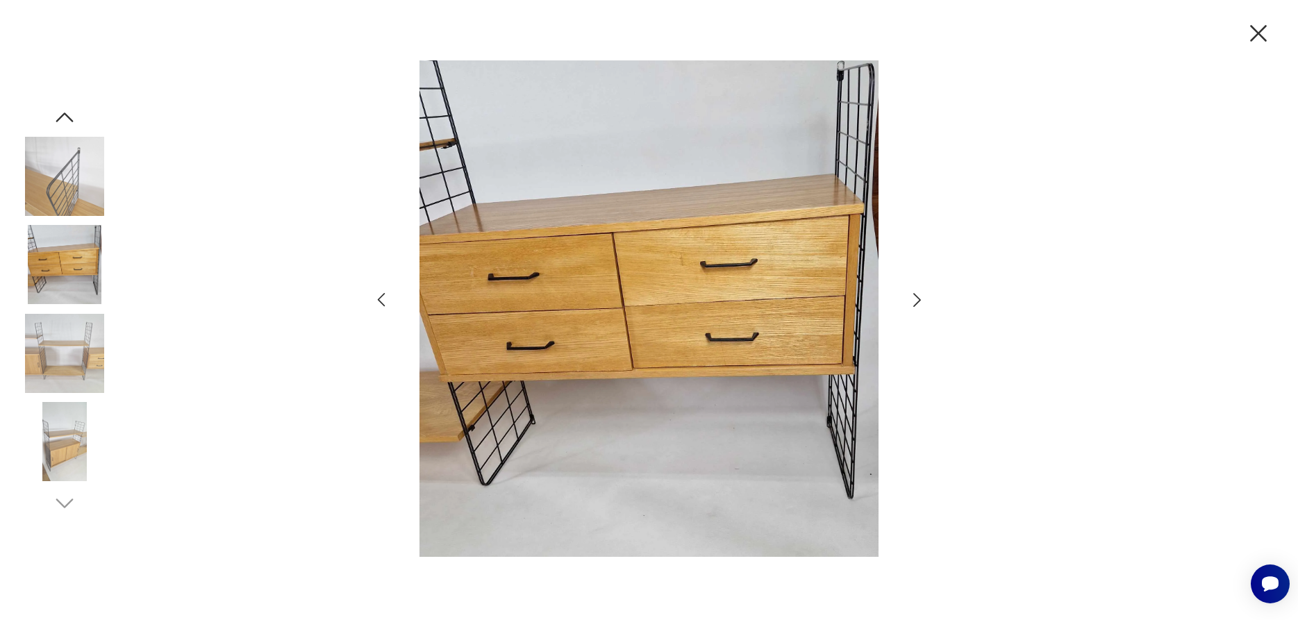
click at [920, 300] on icon "button" at bounding box center [917, 300] width 8 height 14
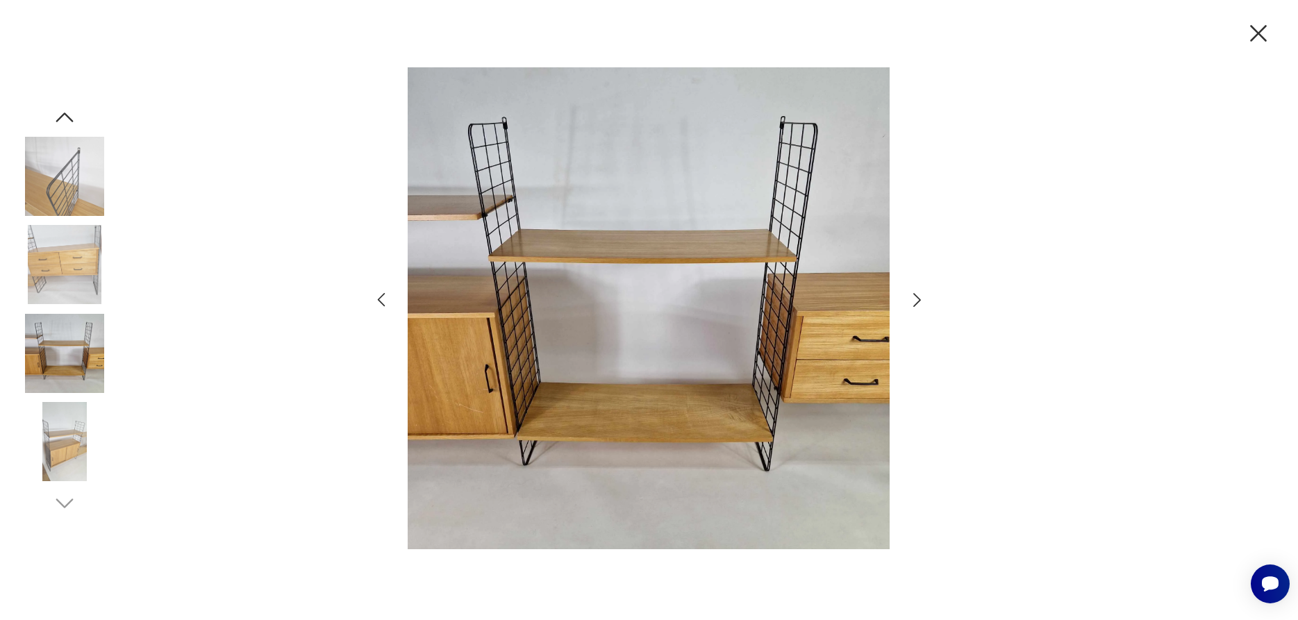
click at [920, 300] on icon "button" at bounding box center [917, 300] width 8 height 14
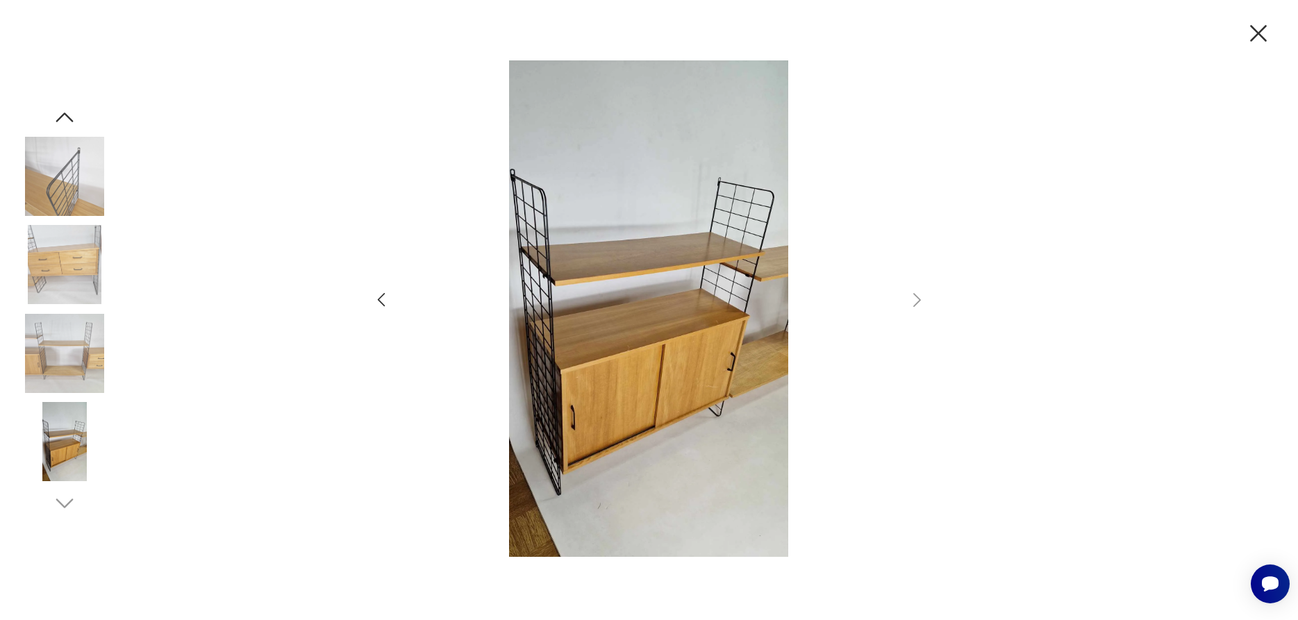
click at [1264, 33] on icon "button" at bounding box center [1257, 33] width 29 height 29
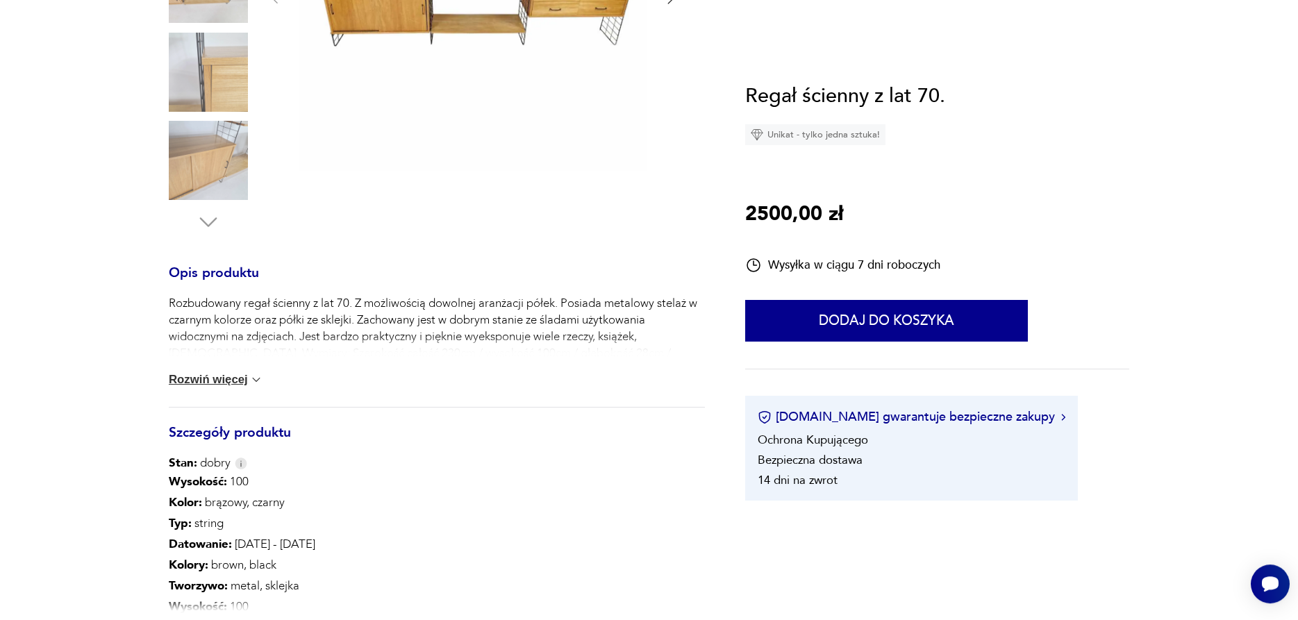
scroll to position [496, 0]
